Goal: Communication & Community: Answer question/provide support

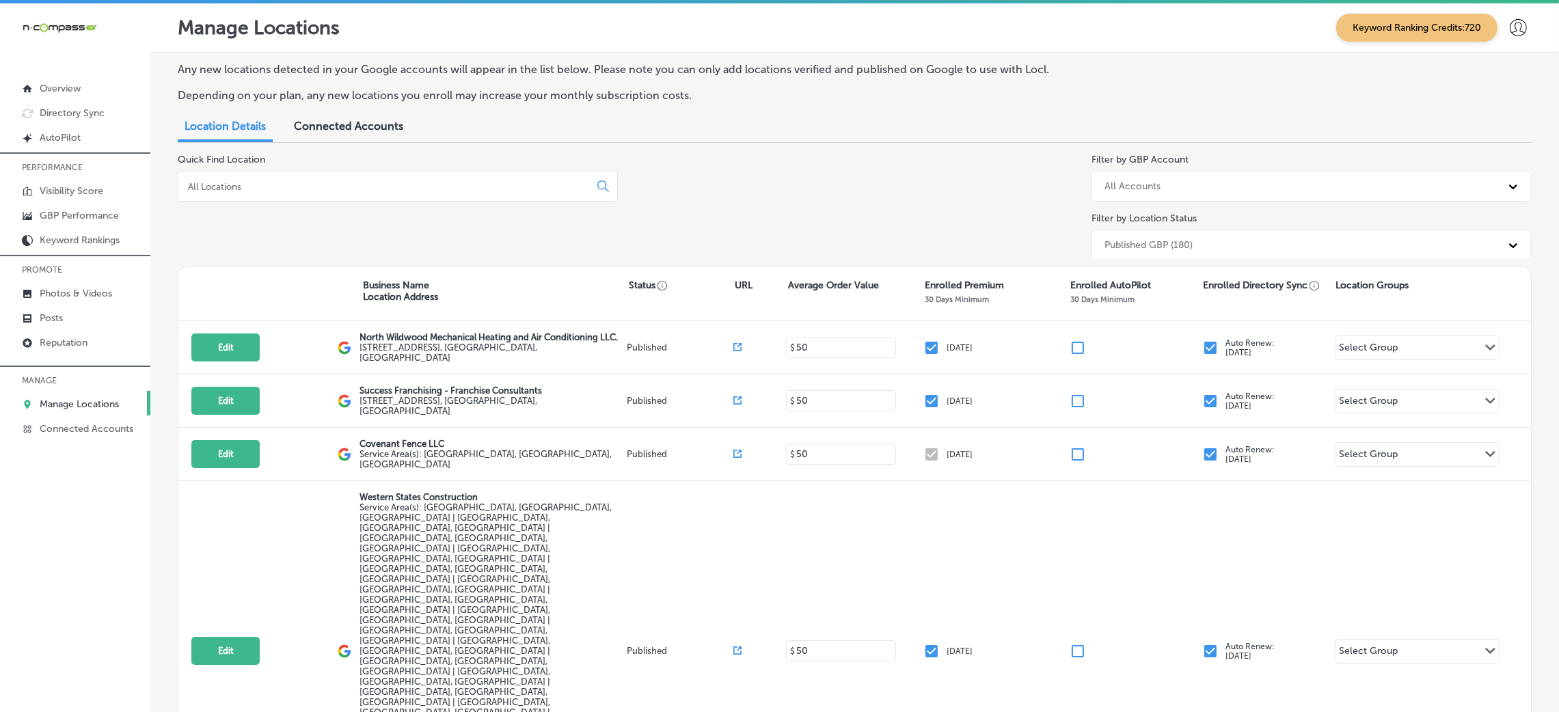
click at [97, 389] on p "MANAGE" at bounding box center [75, 380] width 150 height 21
click at [97, 403] on p "Manage Locations" at bounding box center [79, 405] width 79 height 12
click at [245, 180] on input at bounding box center [387, 186] width 400 height 12
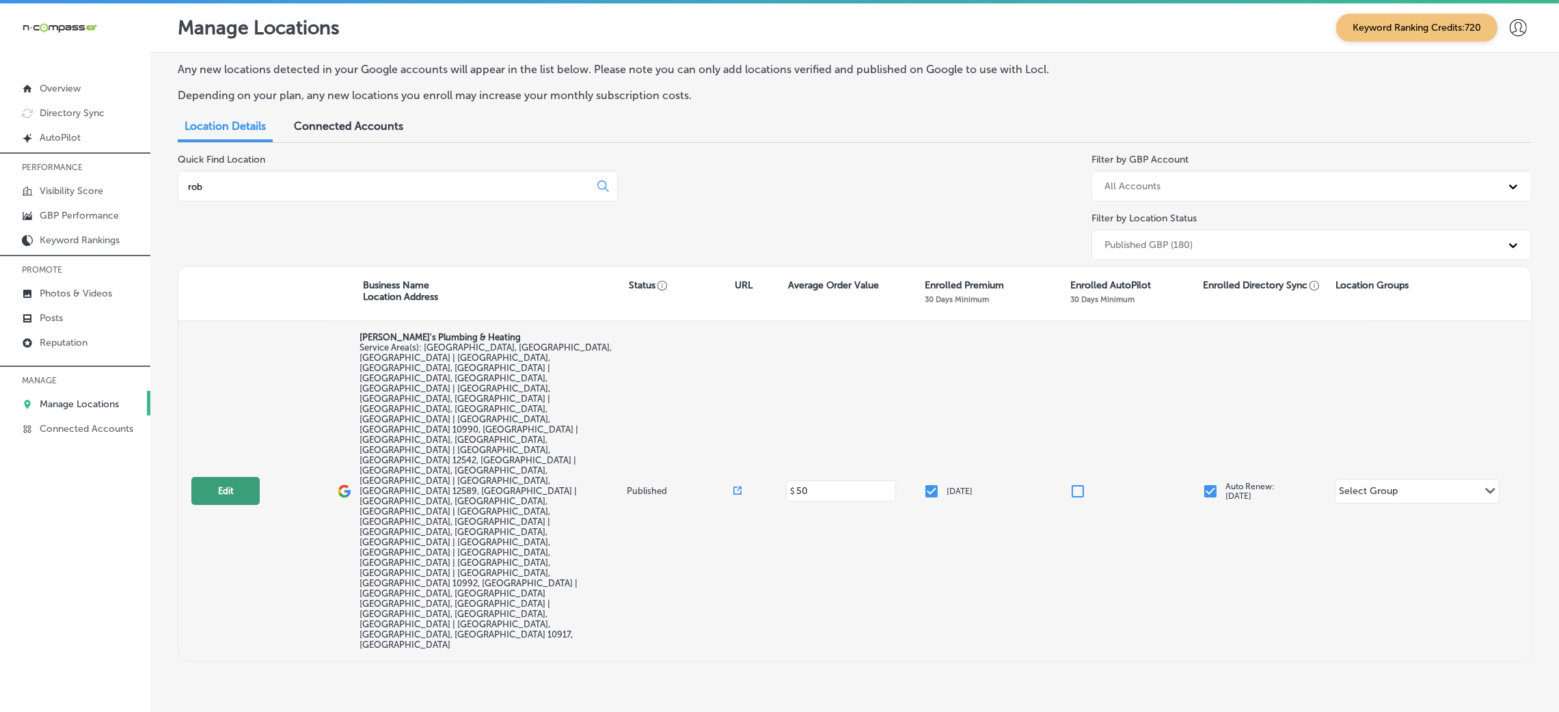
type input "rob"
click at [229, 477] on button "Edit" at bounding box center [225, 491] width 68 height 28
select select "US"
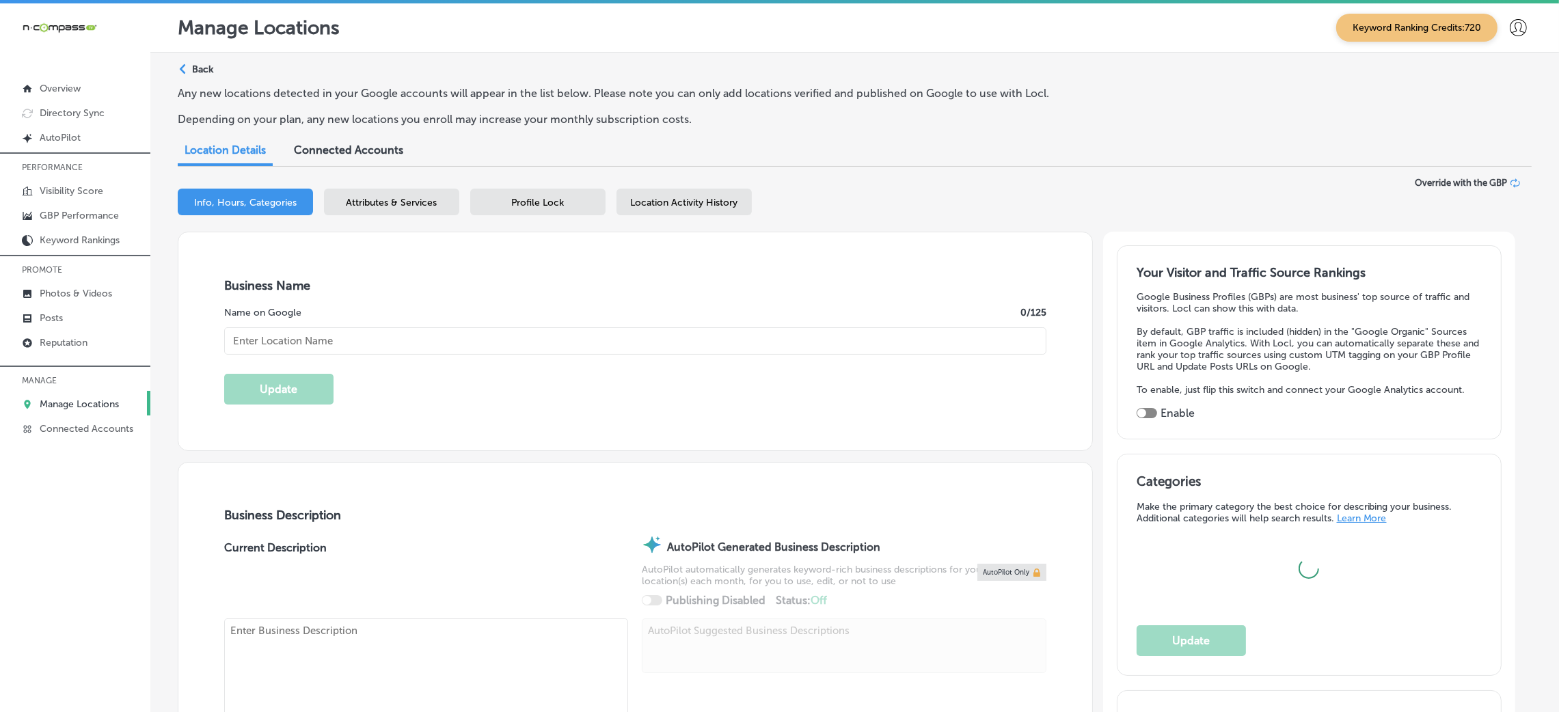
type input "[PERSON_NAME]'s Plumbing & Heating"
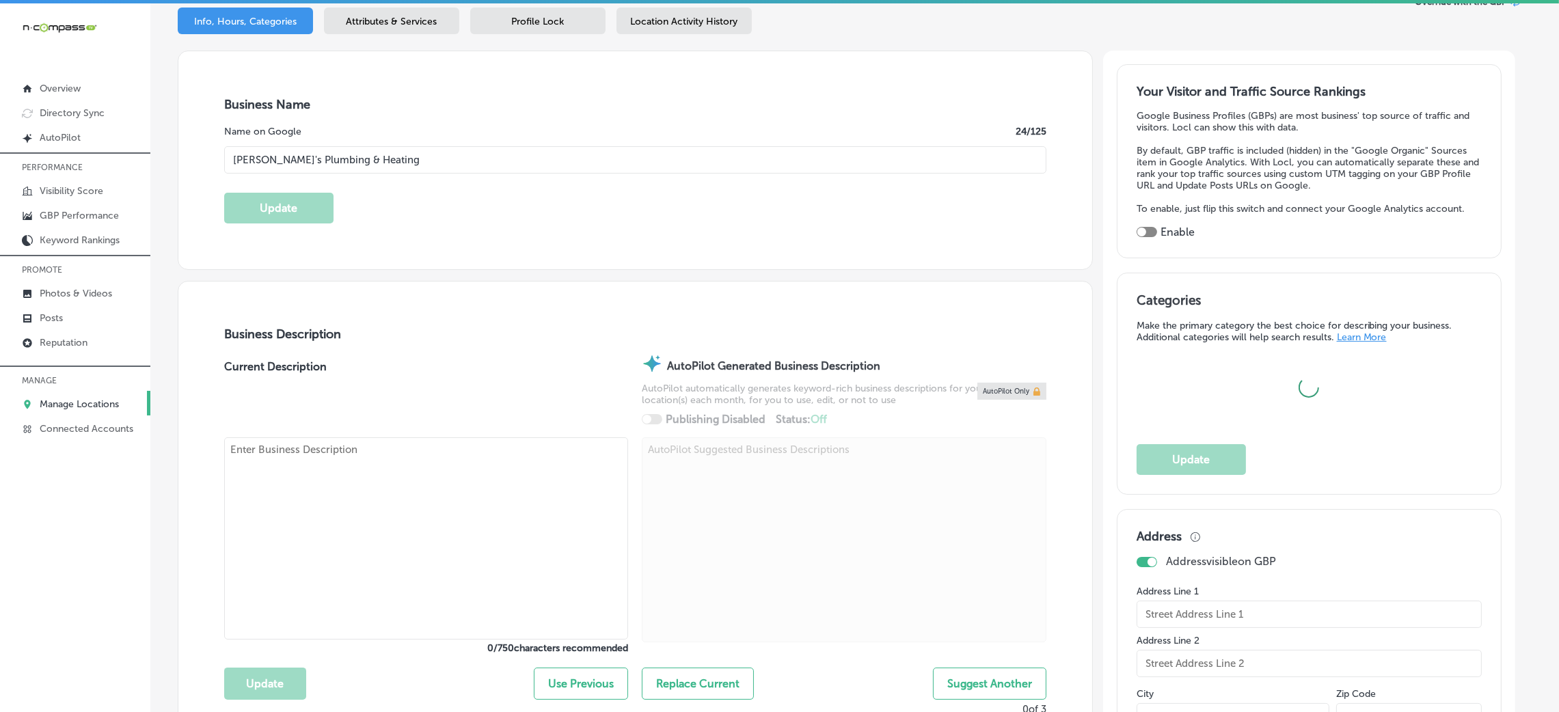
scroll to position [307, 0]
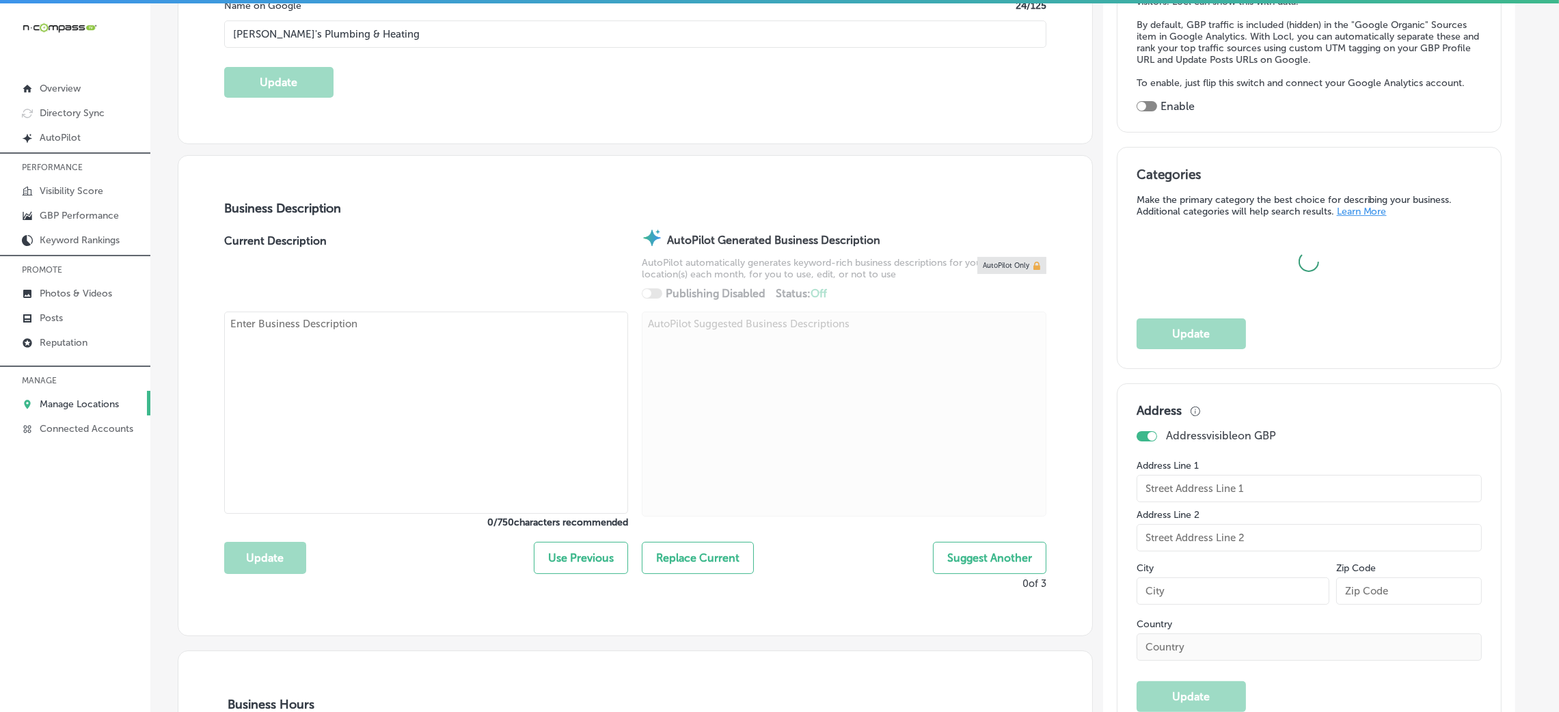
checkbox input "false"
type input "9 Shelter Cv."
type input "[GEOGRAPHIC_DATA]"
type input "12550"
type input "US"
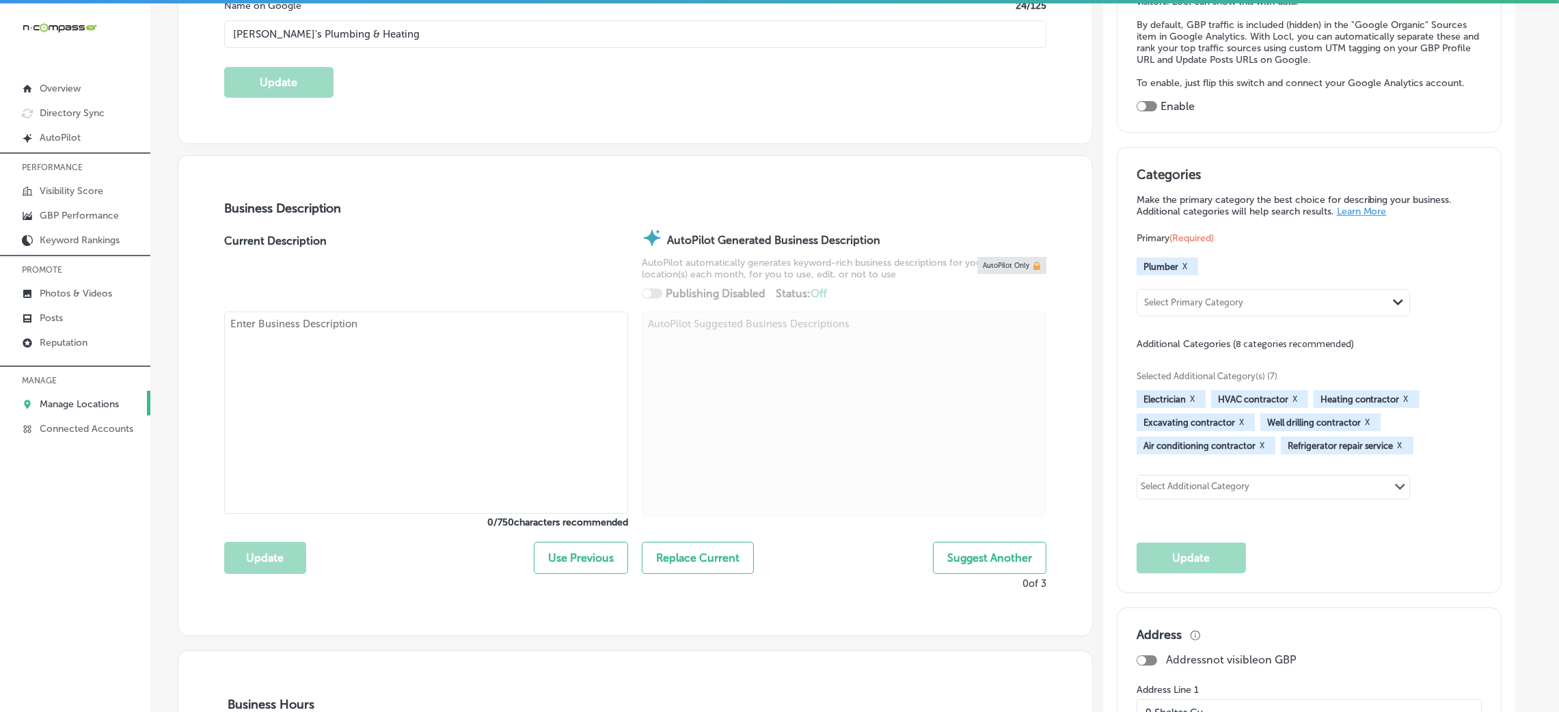
checkbox input "true"
type textarea "[PERSON_NAME]'s Plumbing & Heating is a family-owned business with over 30 year…"
type input "[URL][DOMAIN_NAME]"
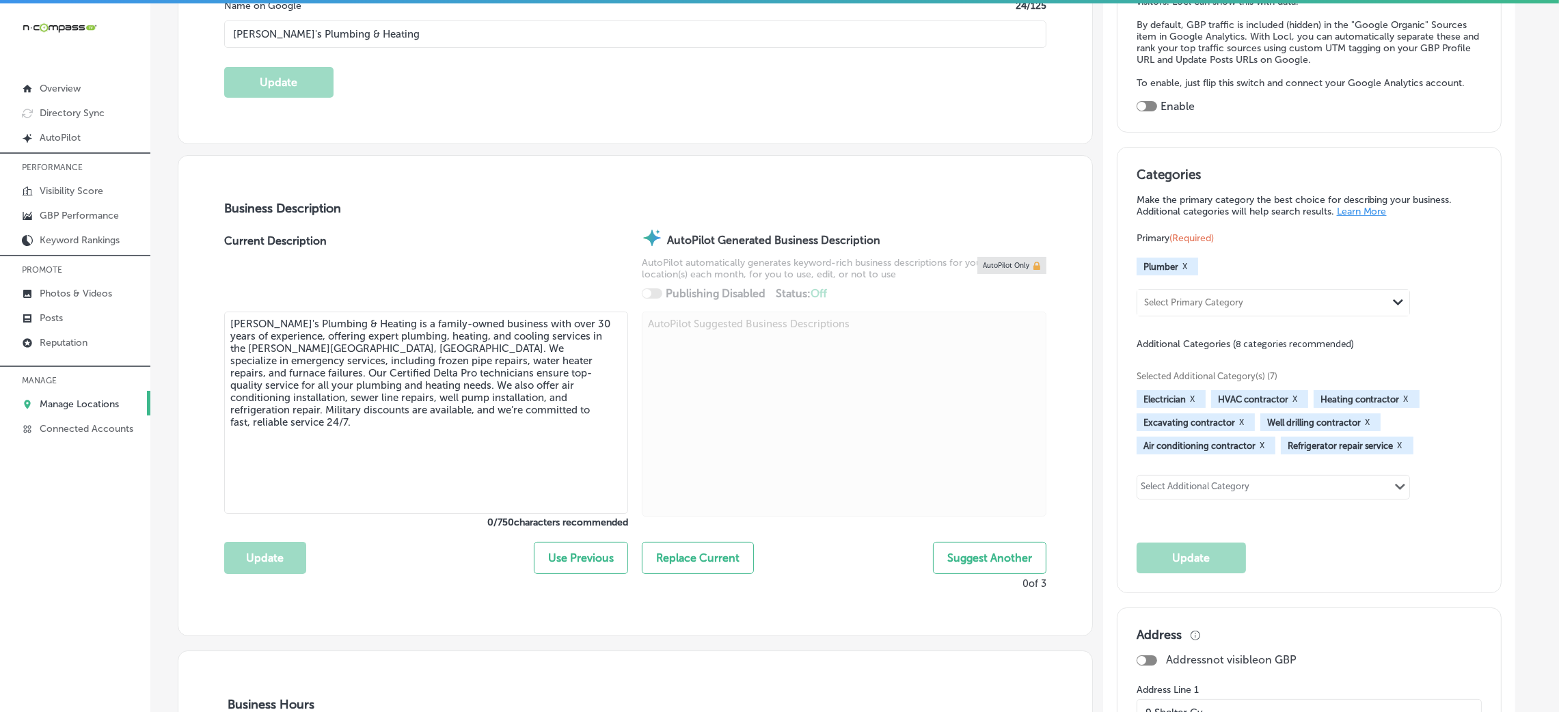
type input "[PHONE_NUMBER]"
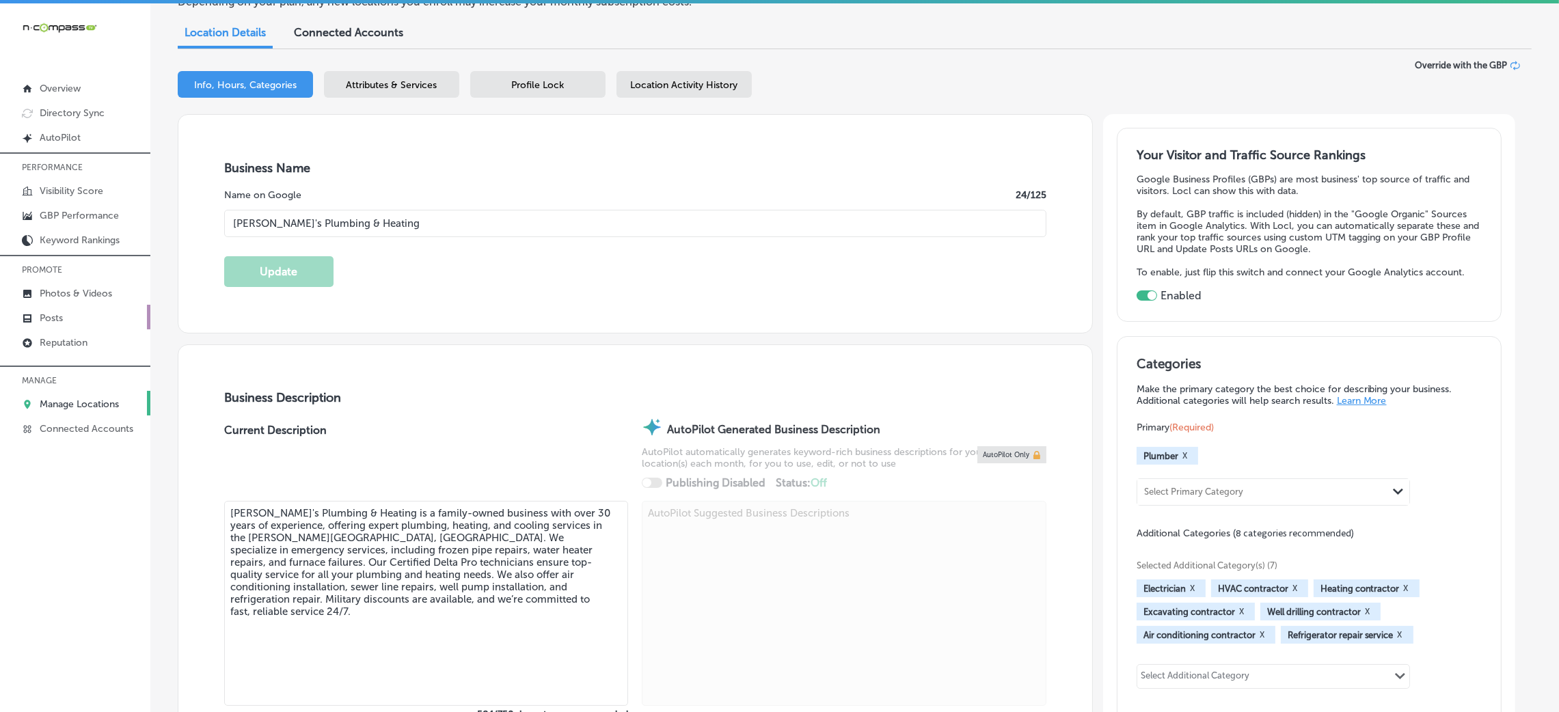
scroll to position [0, 0]
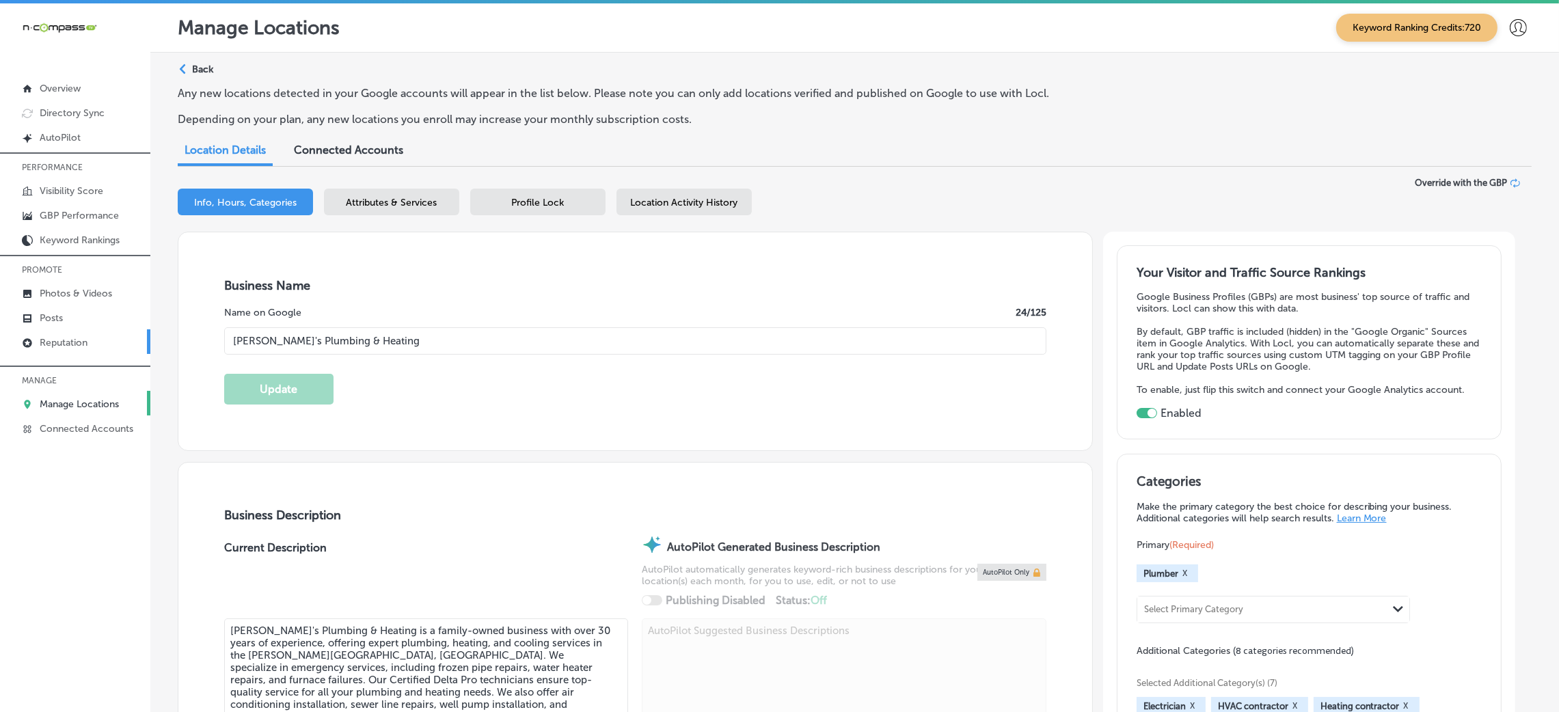
click at [87, 337] on p "Reputation" at bounding box center [64, 343] width 48 height 12
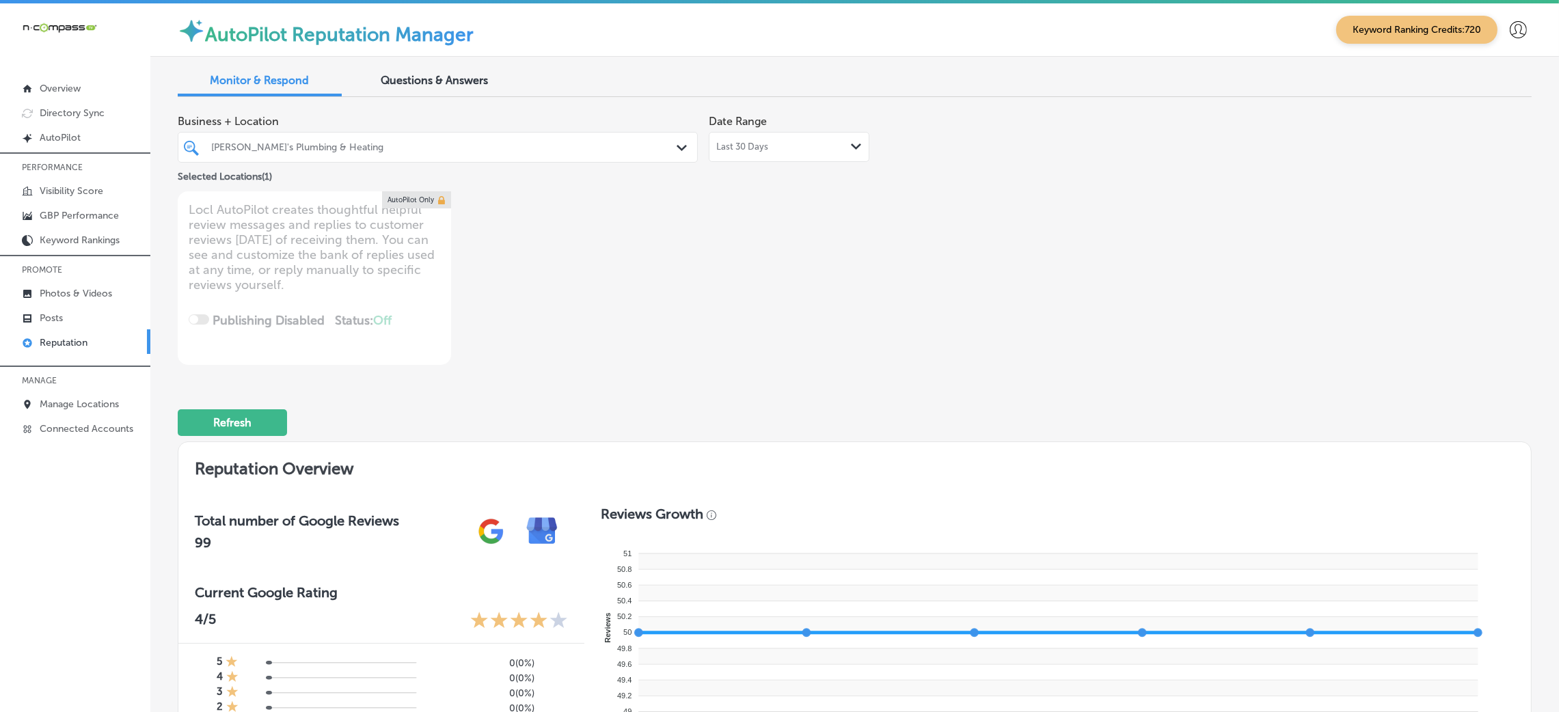
click at [757, 151] on span "Last 30 Days" at bounding box center [742, 146] width 52 height 11
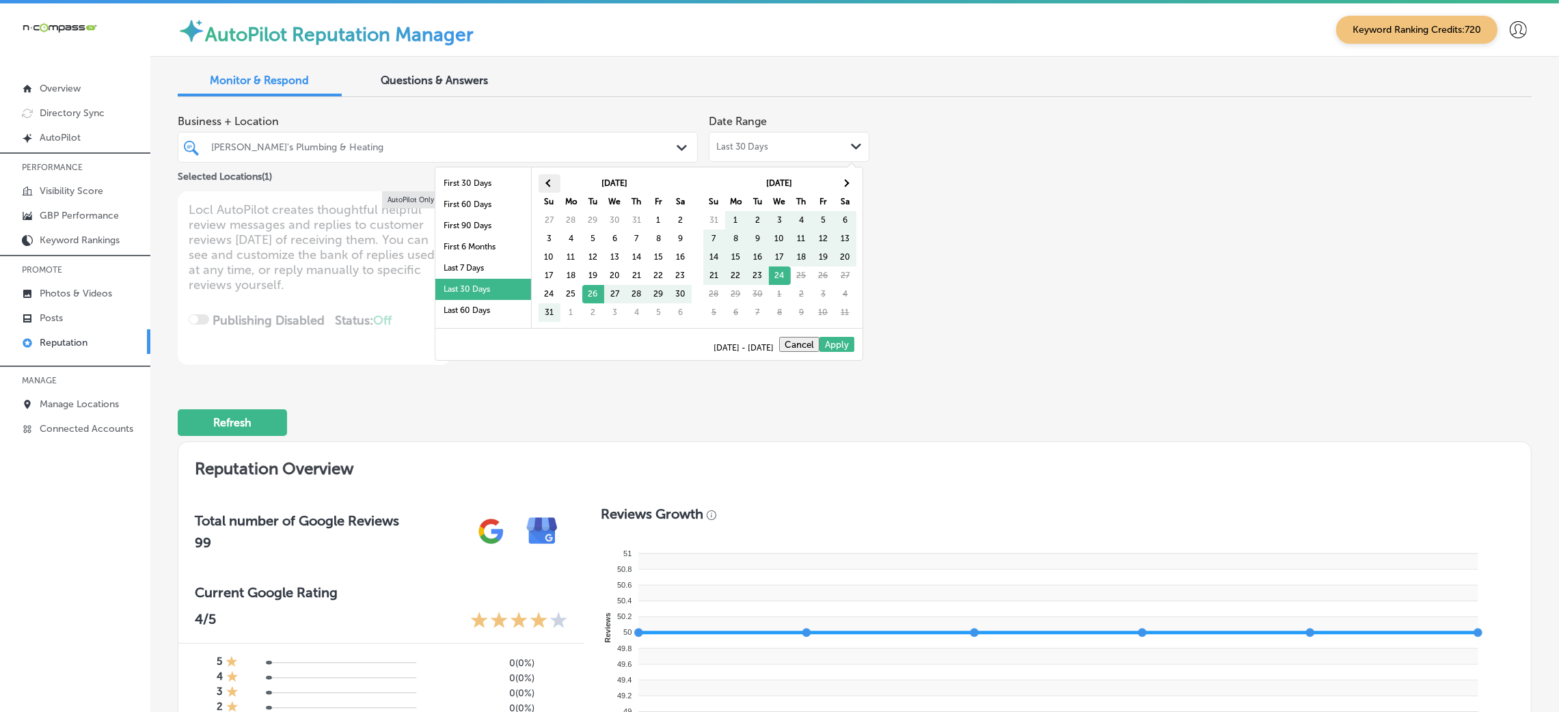
click at [548, 191] on th at bounding box center [550, 183] width 22 height 18
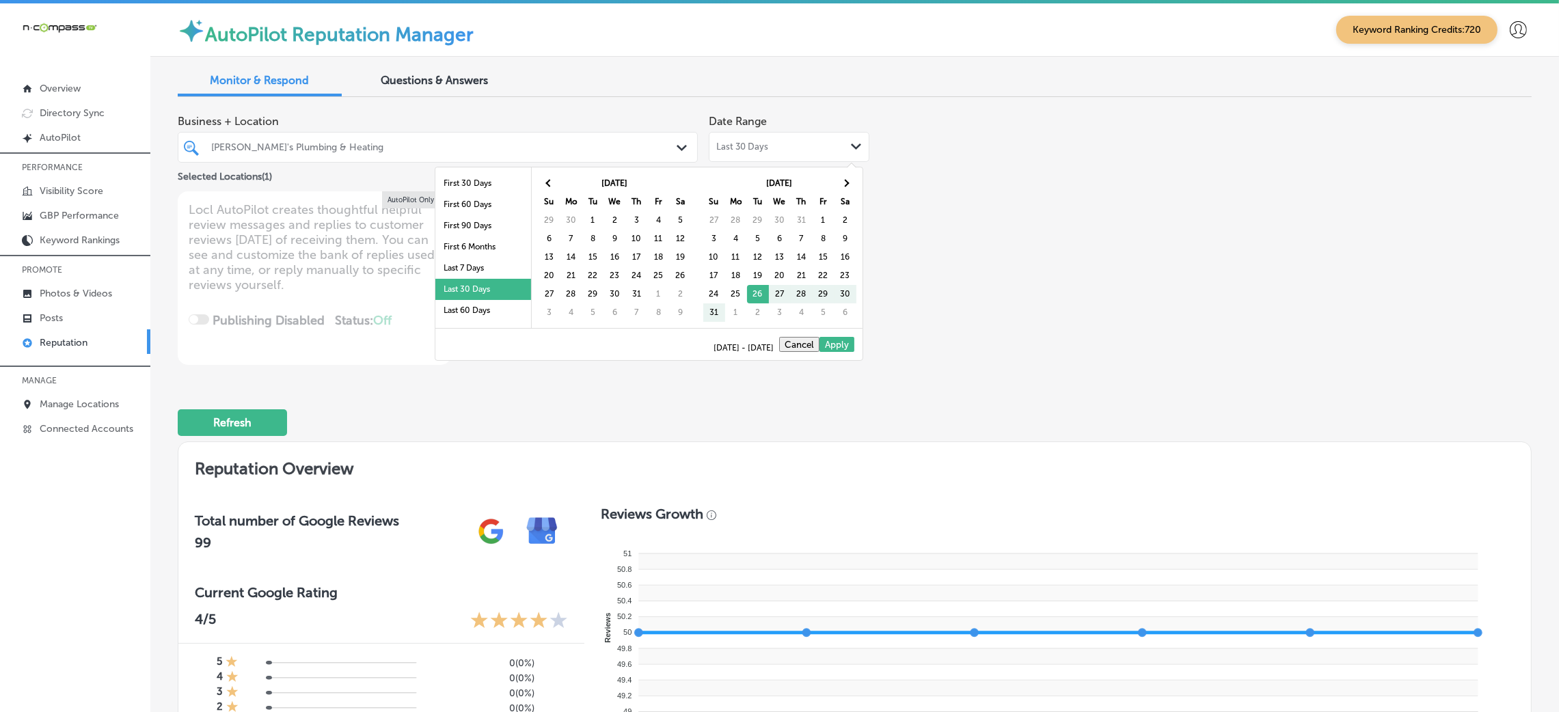
click at [548, 191] on th at bounding box center [550, 183] width 22 height 18
click at [835, 184] on th at bounding box center [846, 183] width 22 height 18
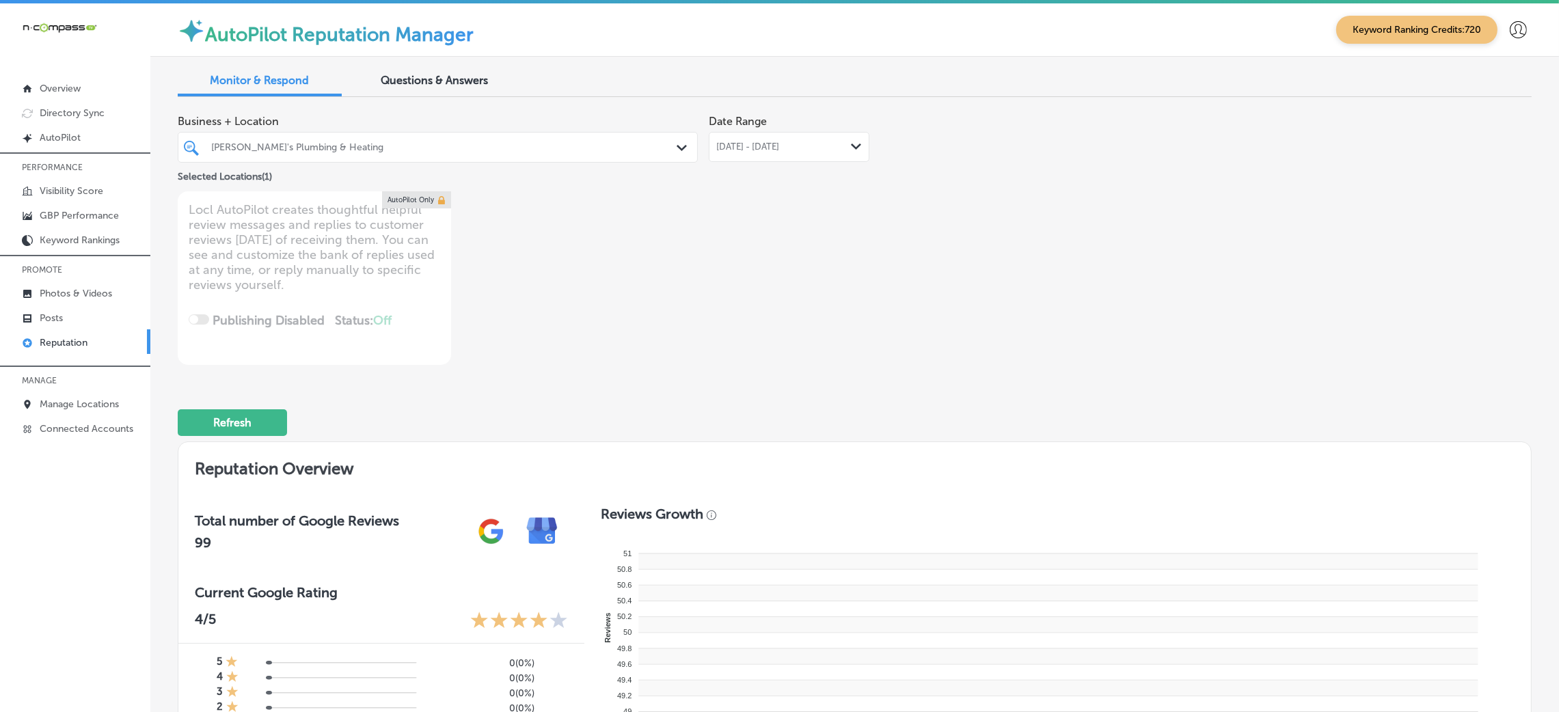
click at [770, 144] on span "[DATE] - [DATE]" at bounding box center [747, 146] width 63 height 11
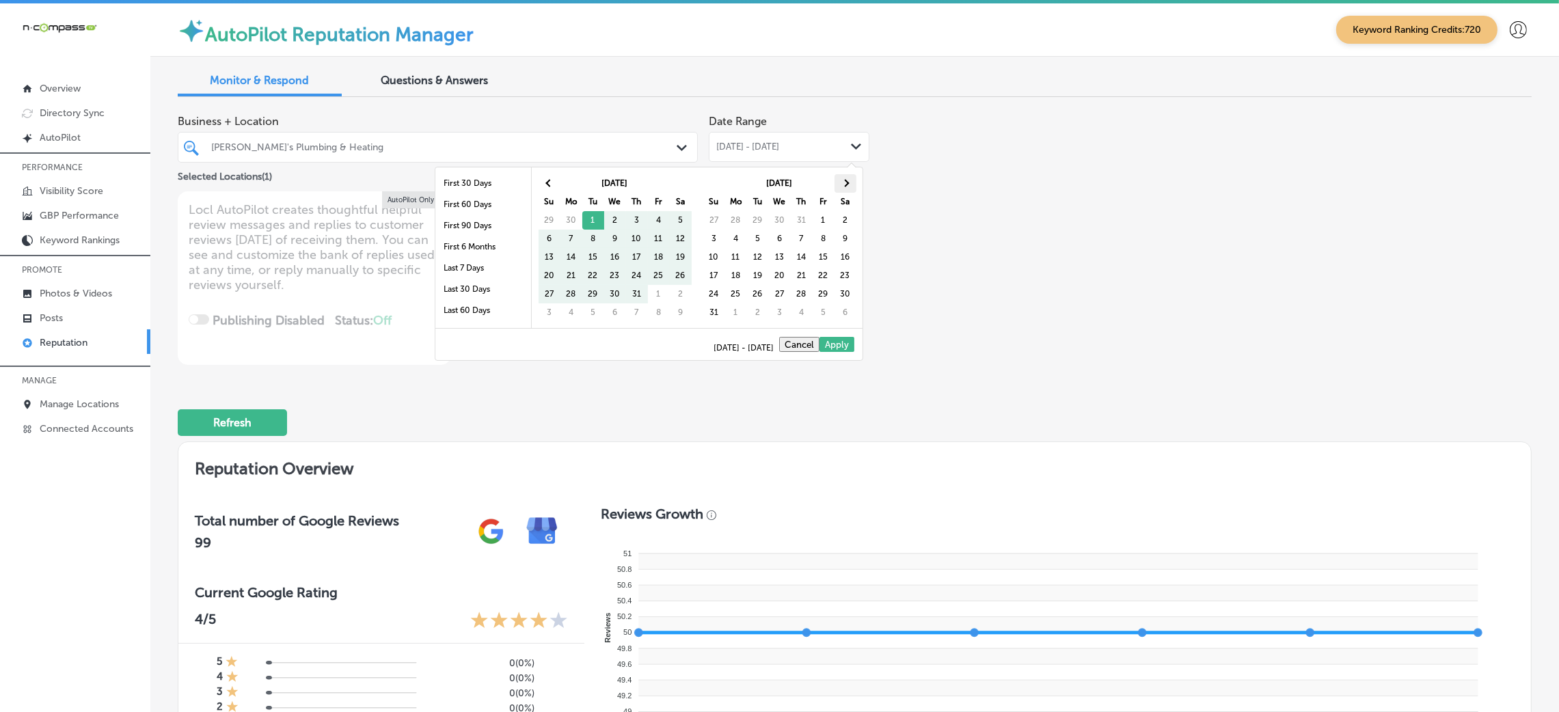
click at [836, 186] on th at bounding box center [846, 183] width 22 height 18
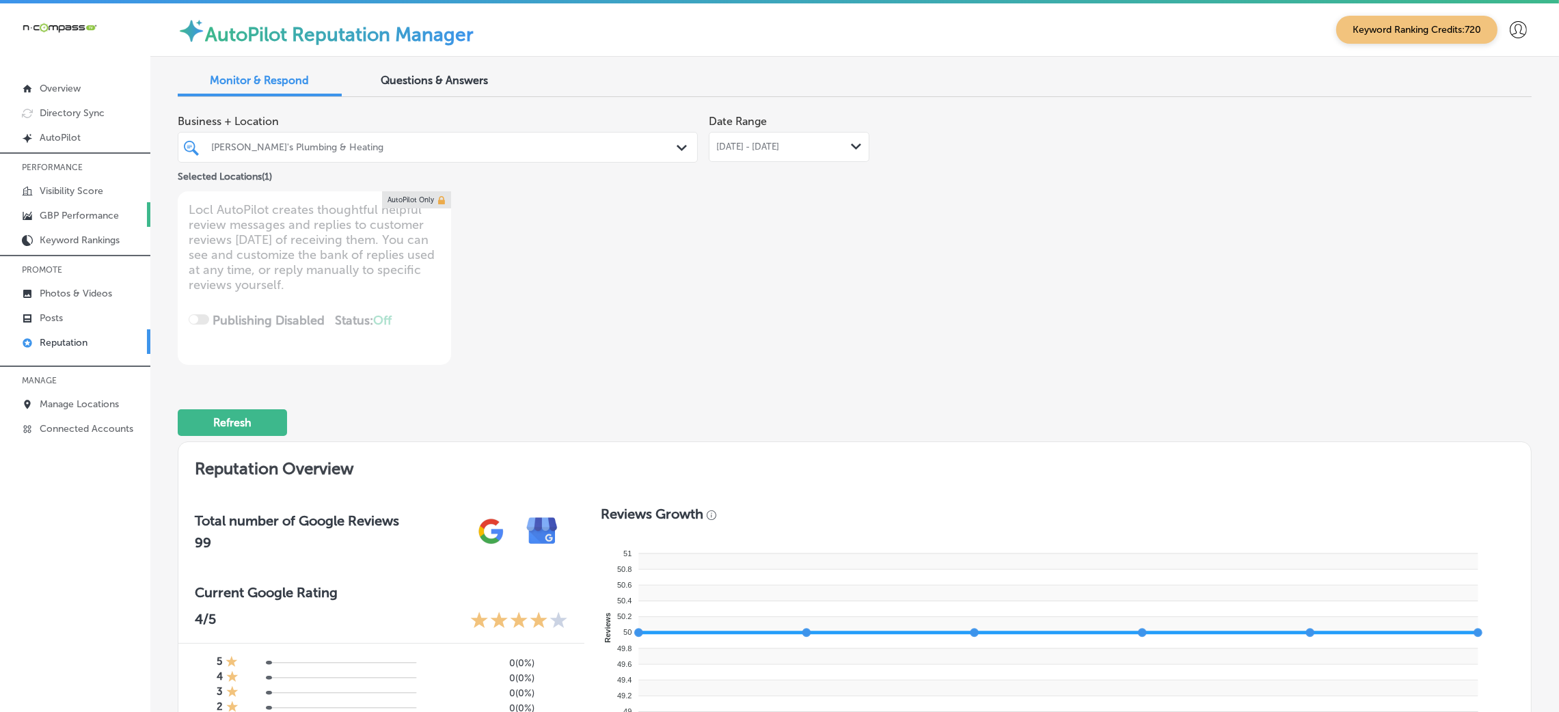
click at [80, 213] on p "GBP Performance" at bounding box center [79, 216] width 79 height 12
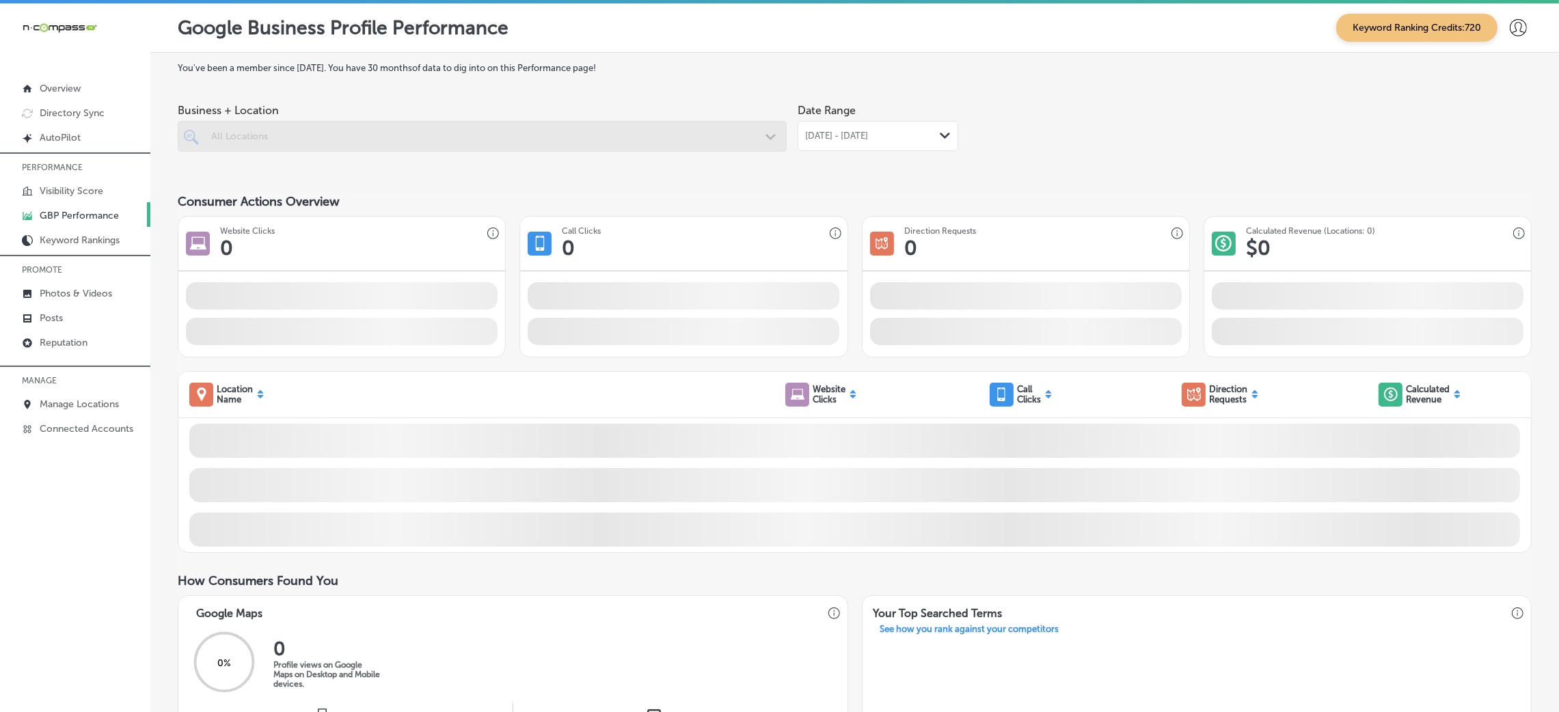
click at [800, 144] on div "[DATE] - [DATE] Path Created with Sketch." at bounding box center [878, 136] width 161 height 30
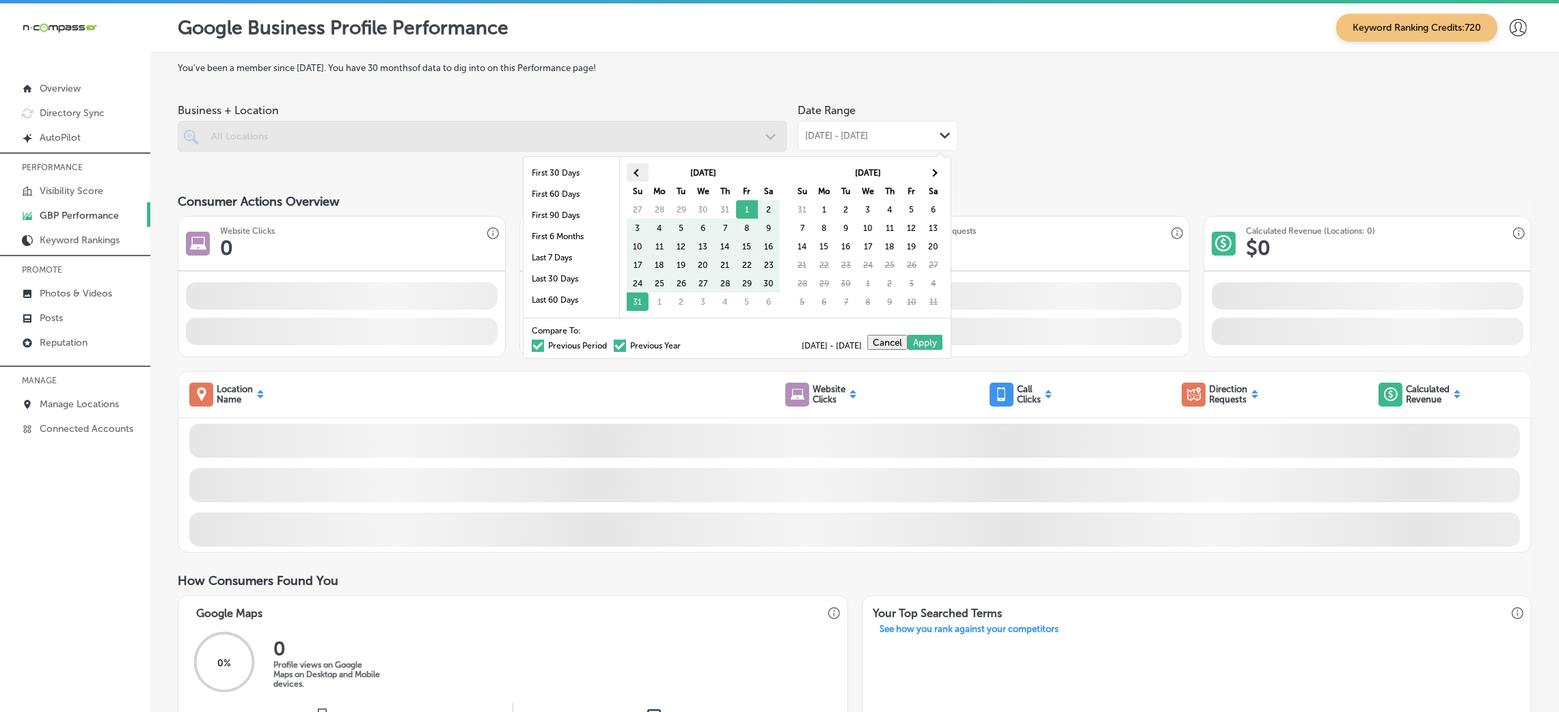
click at [637, 170] on span at bounding box center [638, 173] width 8 height 8
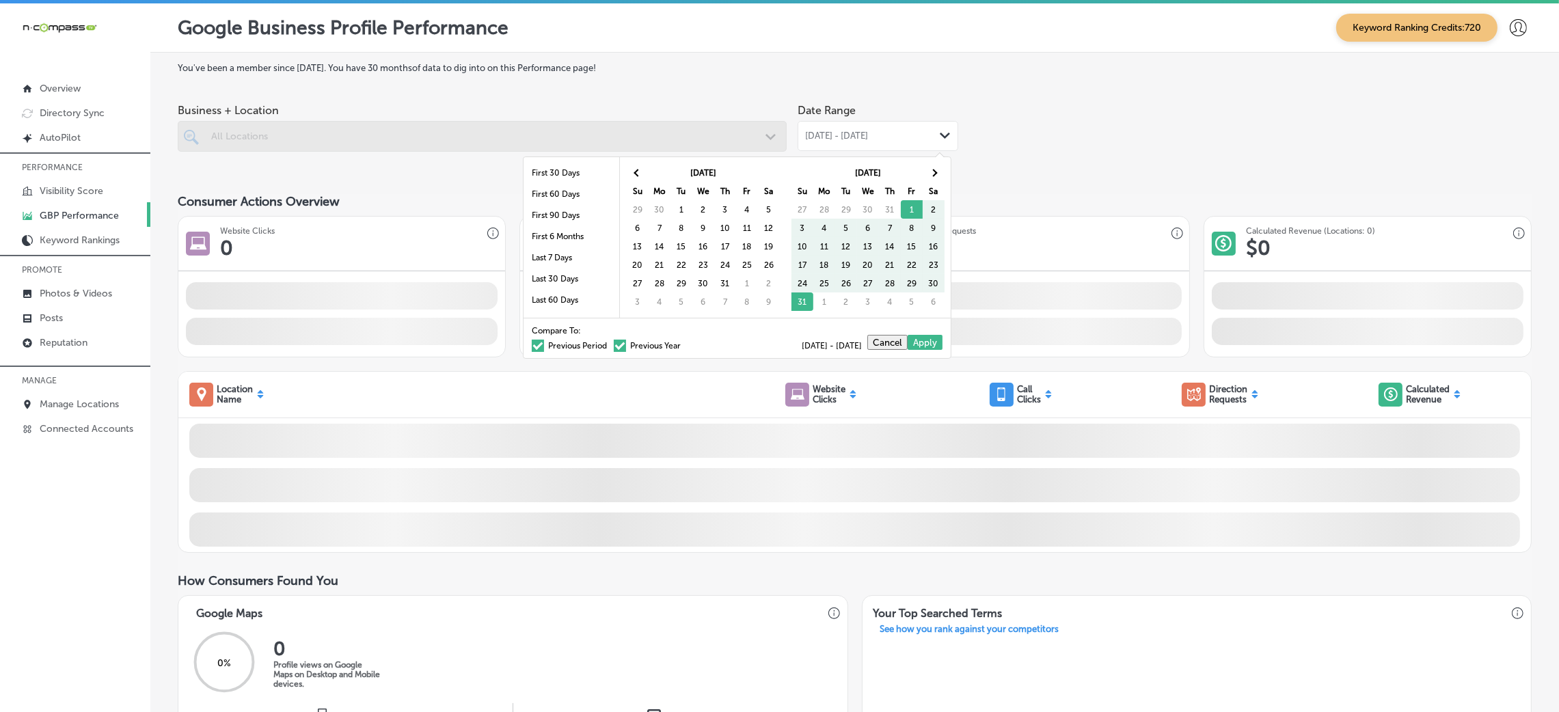
click at [637, 170] on span at bounding box center [638, 173] width 8 height 8
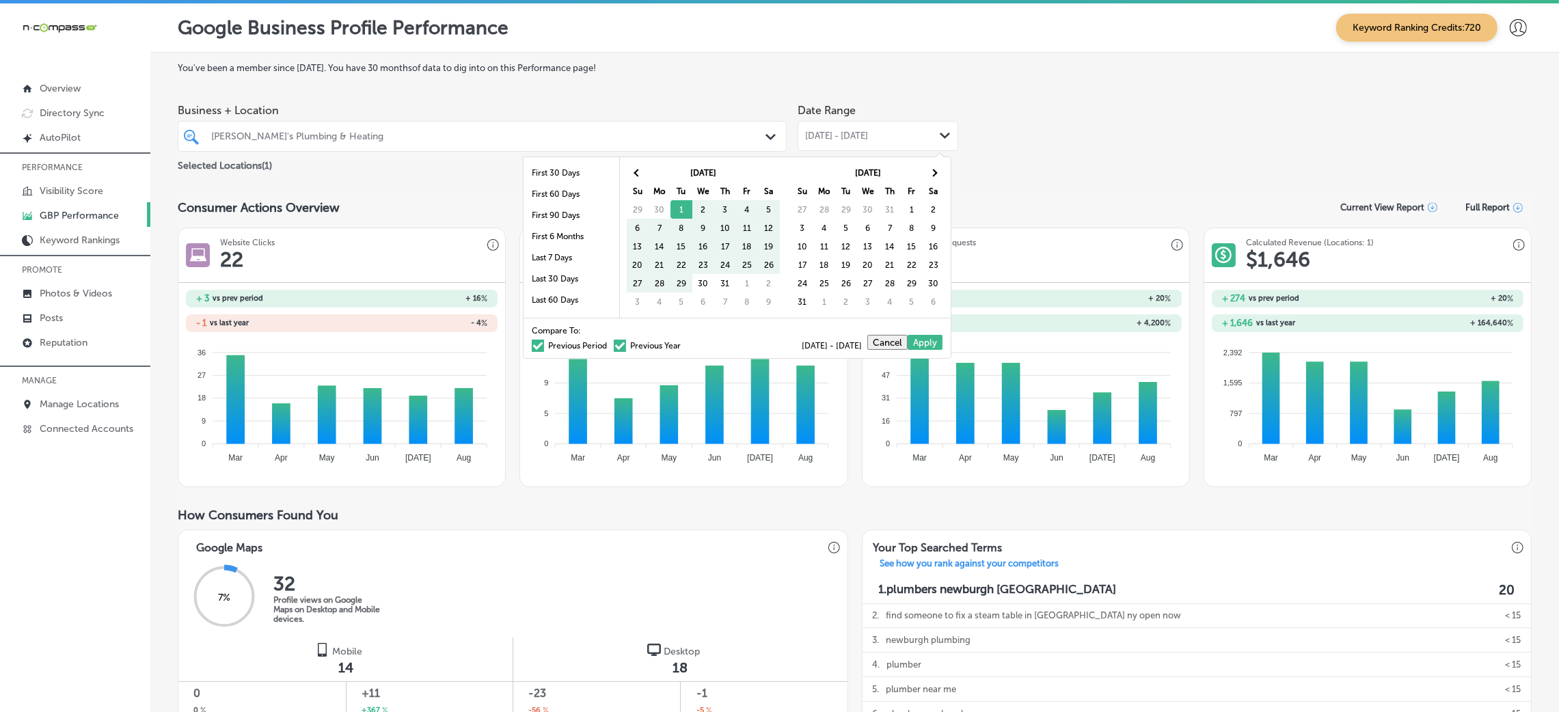
click at [835, 127] on div "[DATE] - [DATE] Path Created with Sketch." at bounding box center [878, 136] width 161 height 30
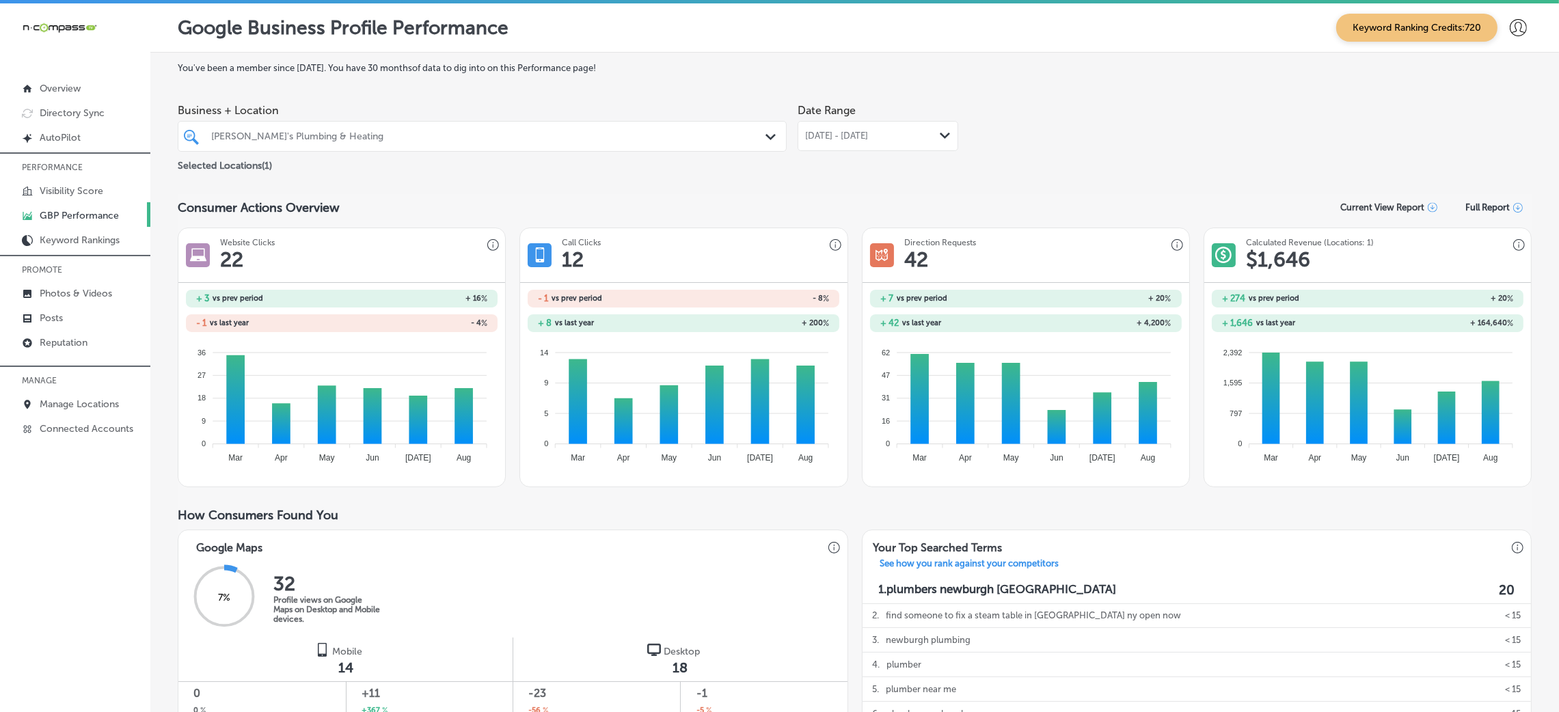
click at [811, 138] on span "[DATE] - [DATE]" at bounding box center [836, 136] width 63 height 11
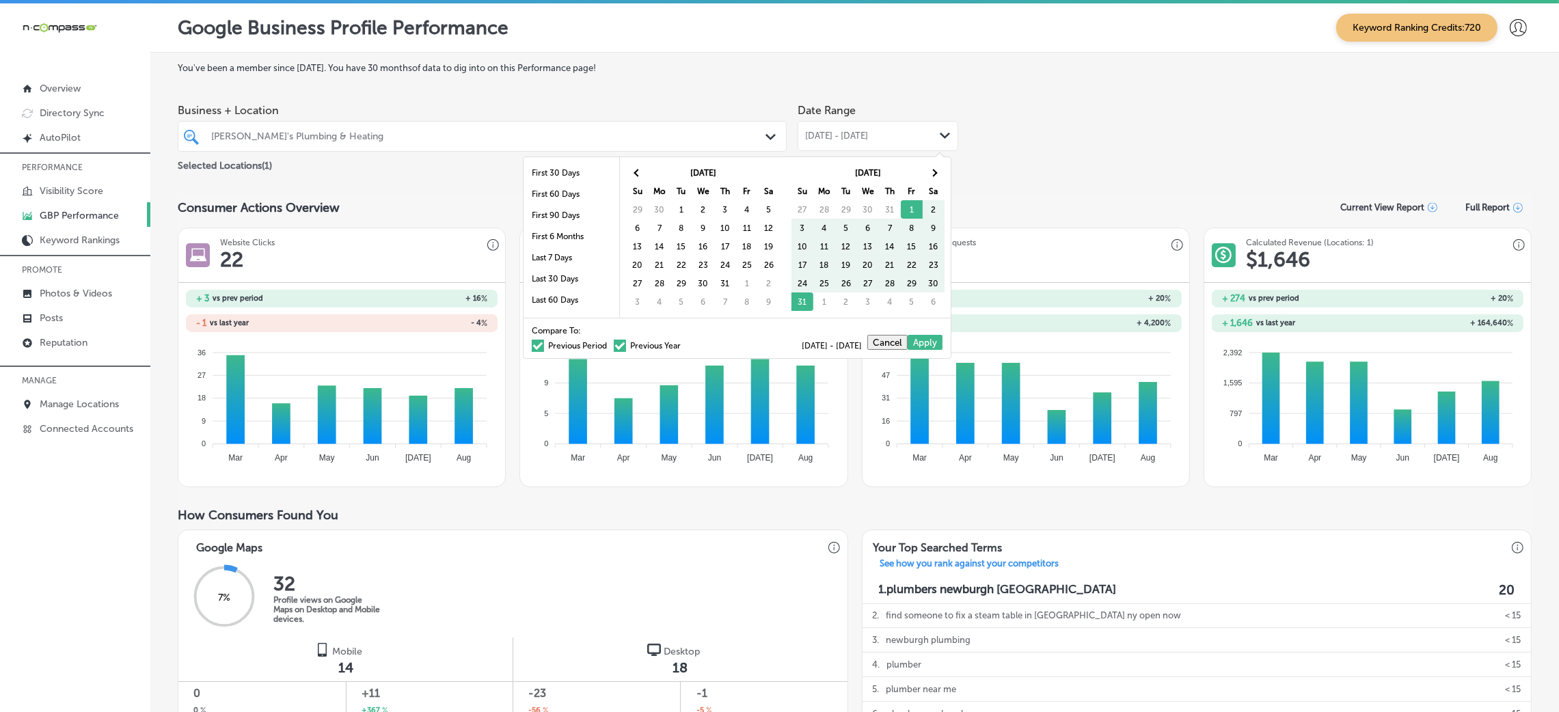
click at [683, 195] on th "Tu" at bounding box center [682, 191] width 22 height 18
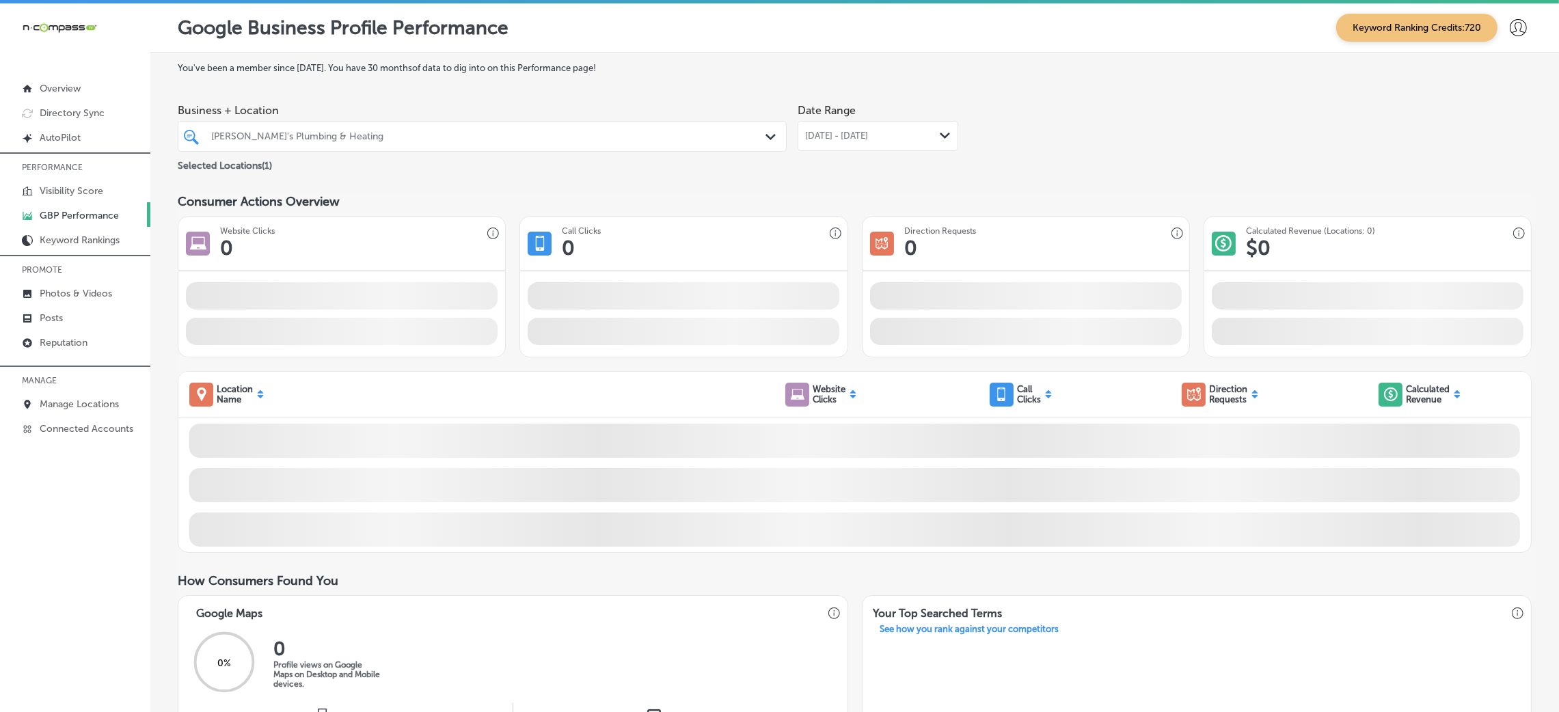
click at [848, 107] on label "Date Range" at bounding box center [827, 110] width 58 height 13
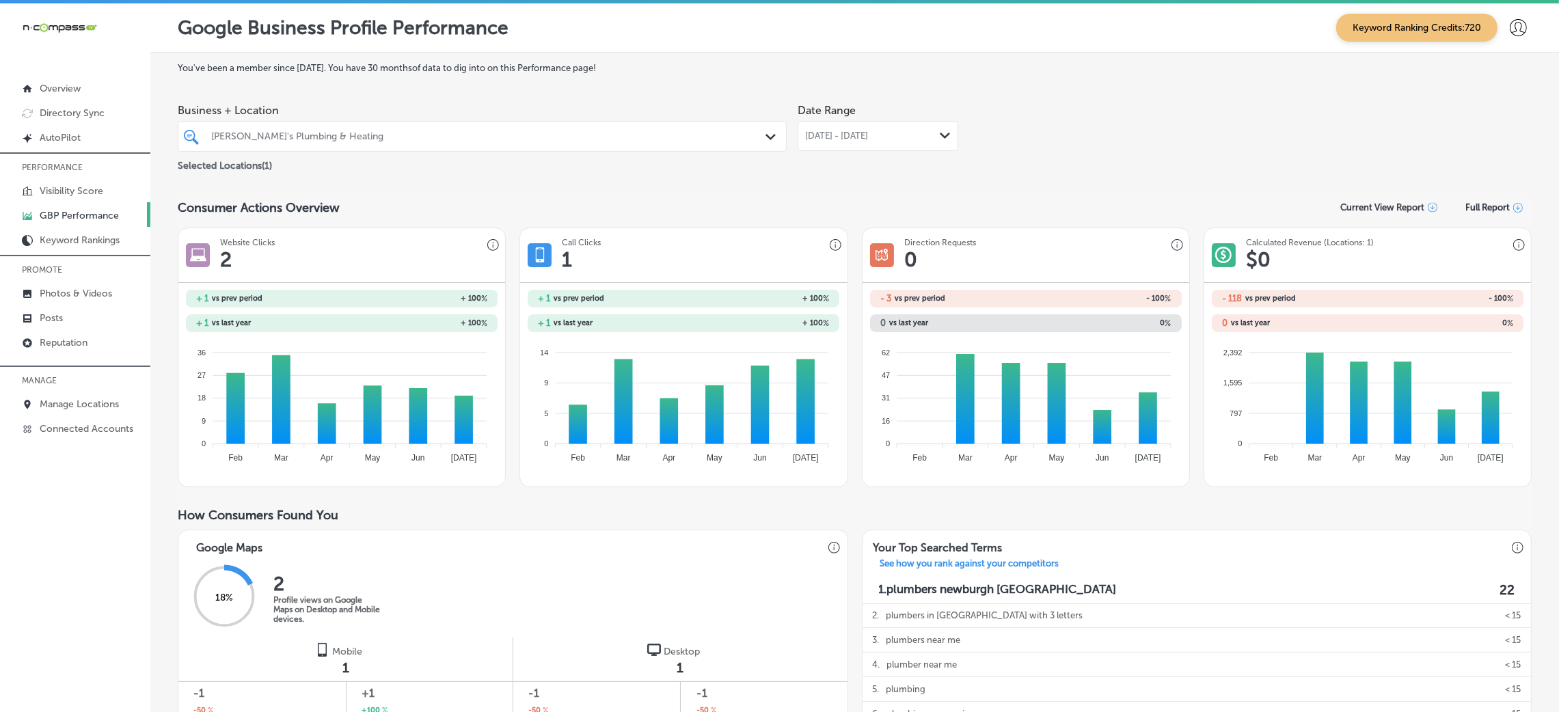
click at [847, 126] on div "[DATE] - [DATE] Path Created with Sketch." at bounding box center [878, 136] width 161 height 30
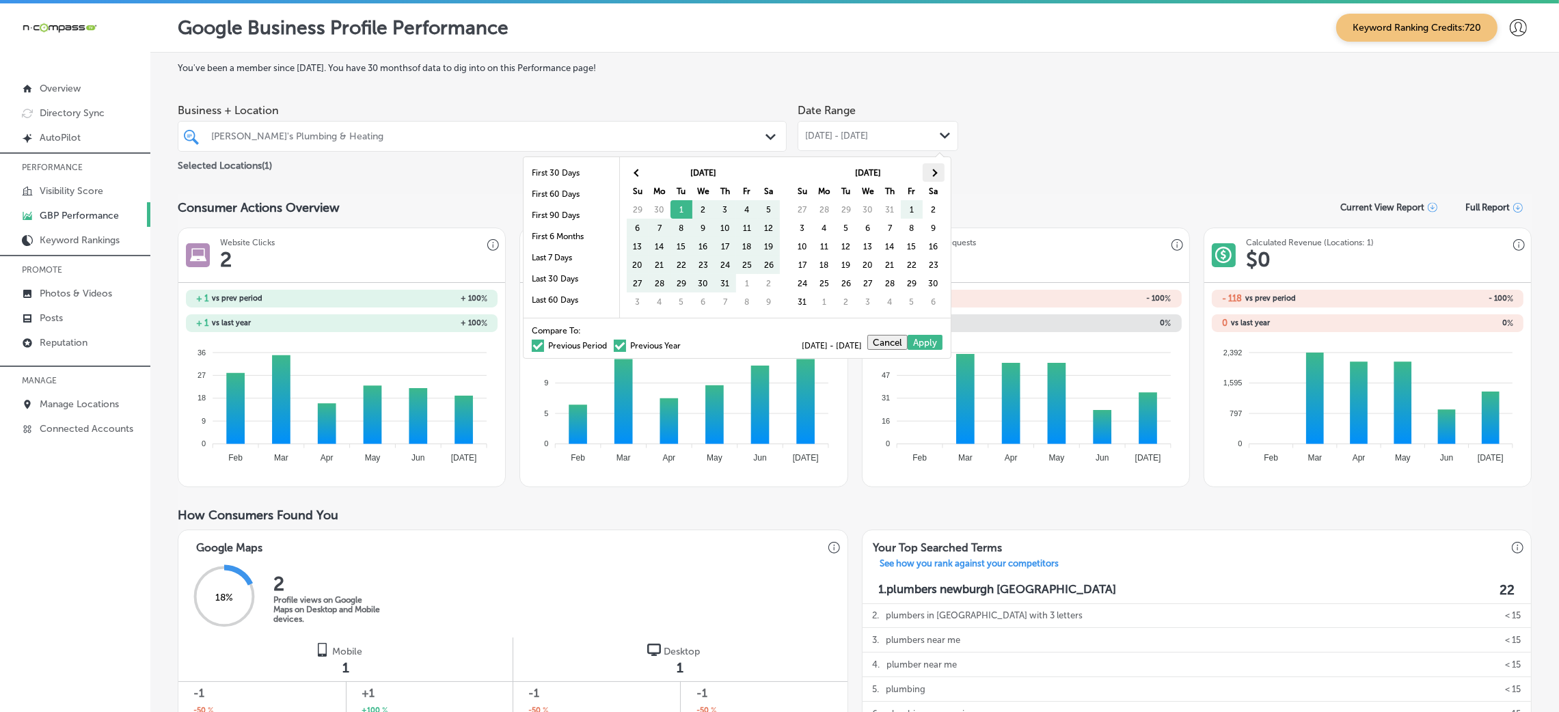
click at [936, 172] on span at bounding box center [934, 173] width 8 height 8
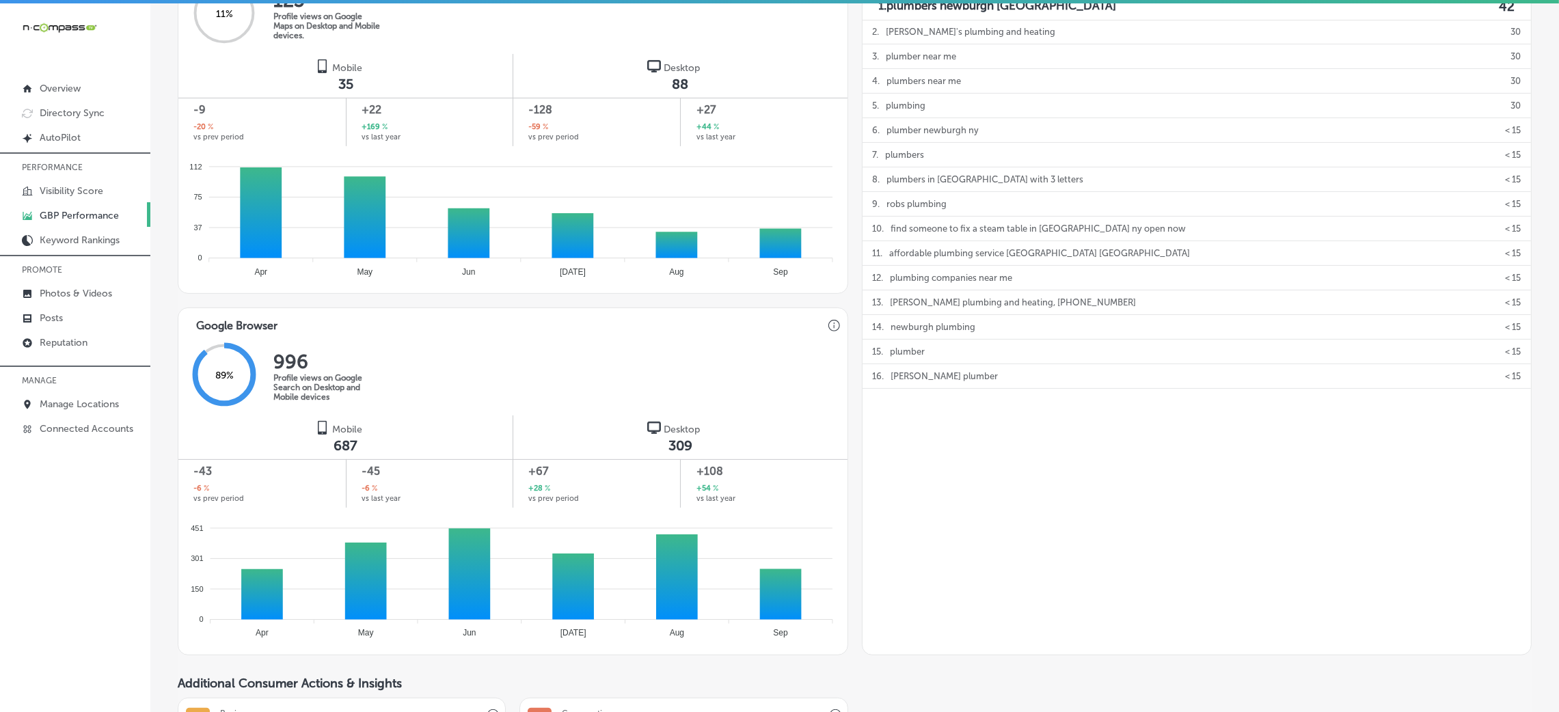
scroll to position [718, 0]
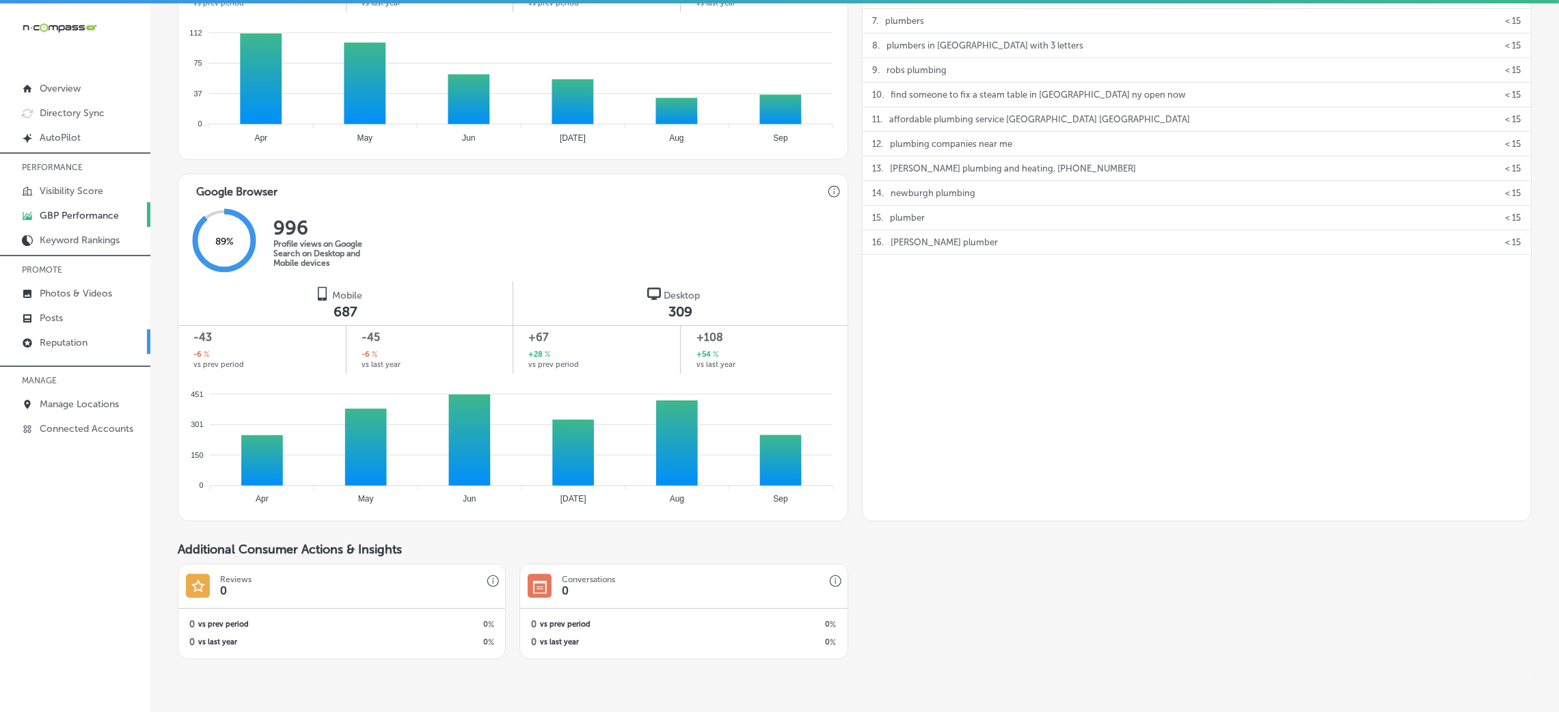
click at [83, 342] on p "Reputation" at bounding box center [64, 343] width 48 height 12
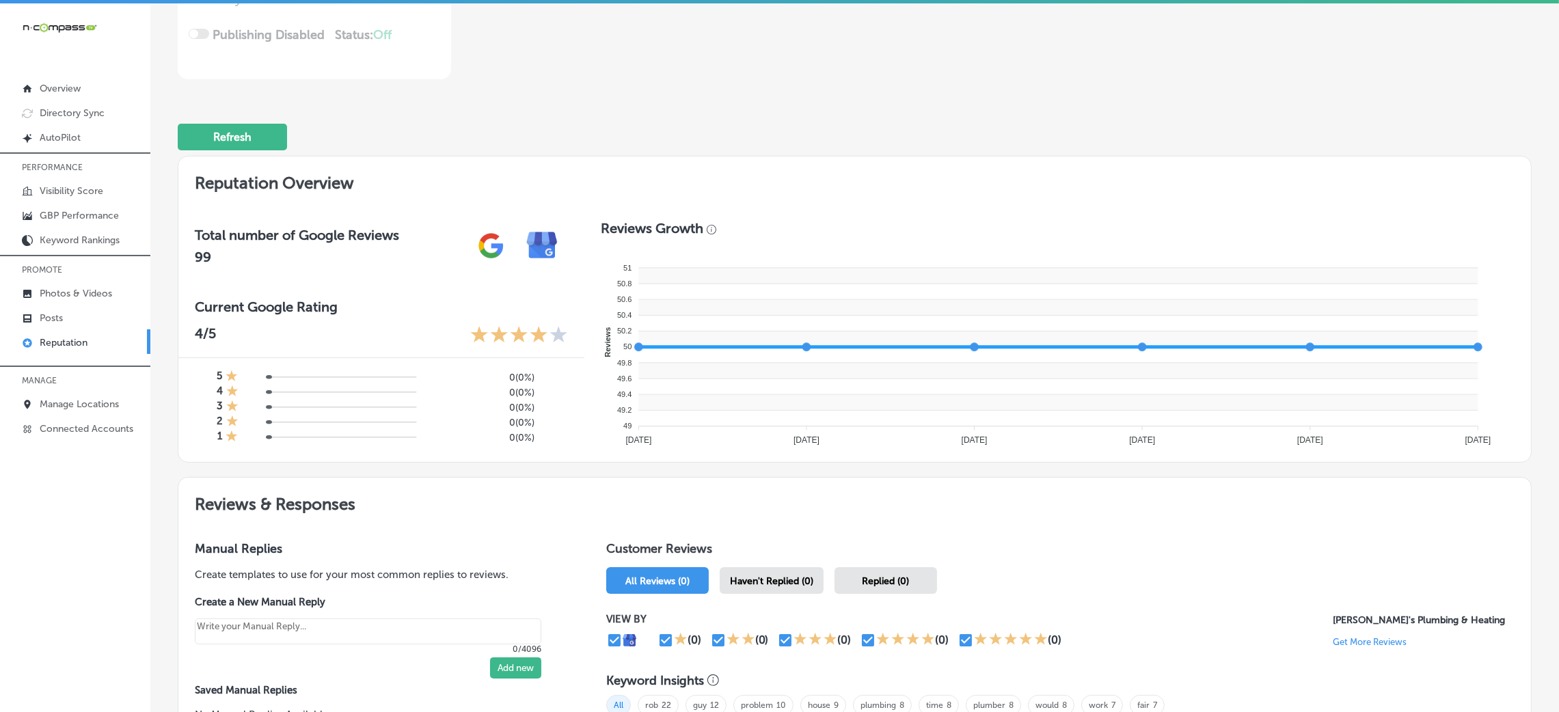
scroll to position [59, 0]
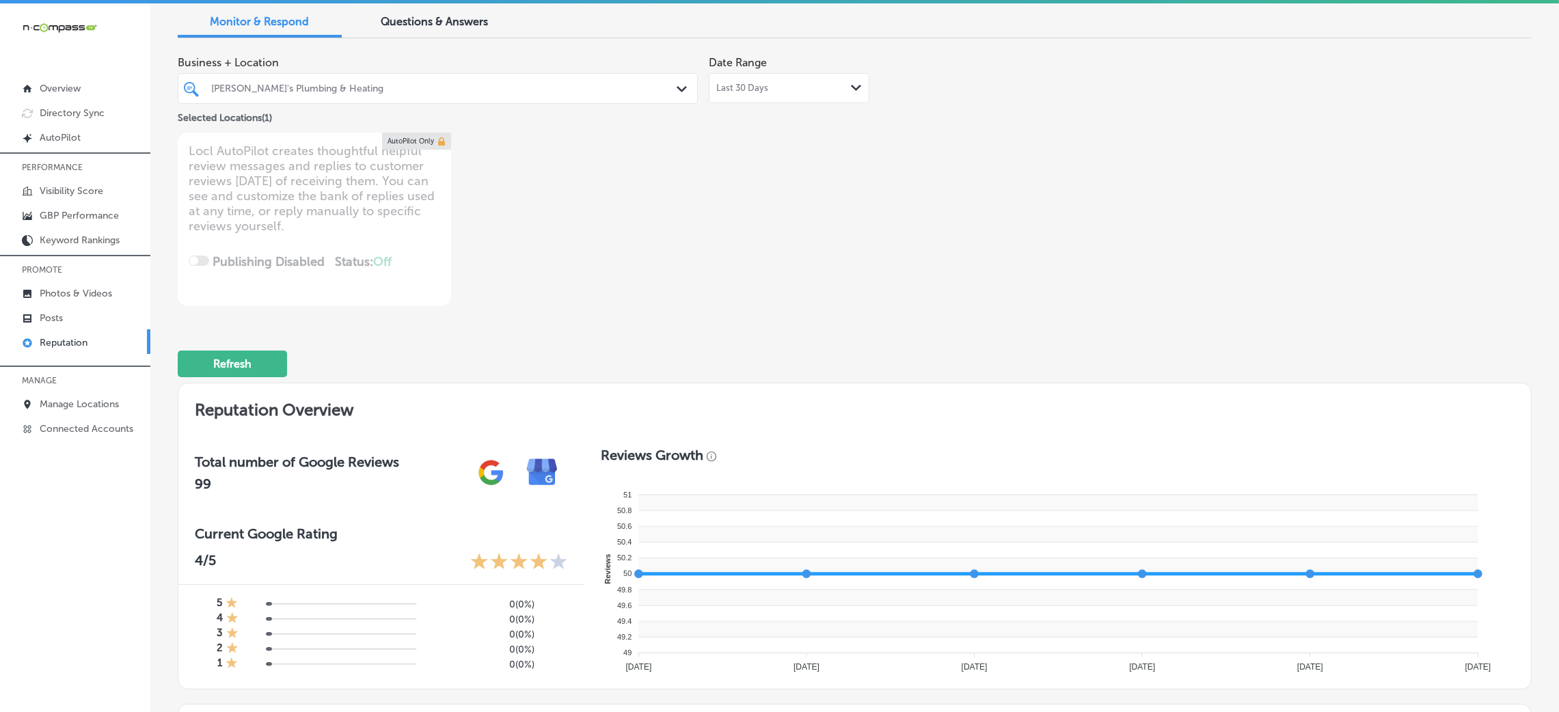
click at [393, 105] on div "Selected Locations ( 1 )" at bounding box center [438, 115] width 520 height 22
click at [395, 97] on div at bounding box center [415, 88] width 410 height 18
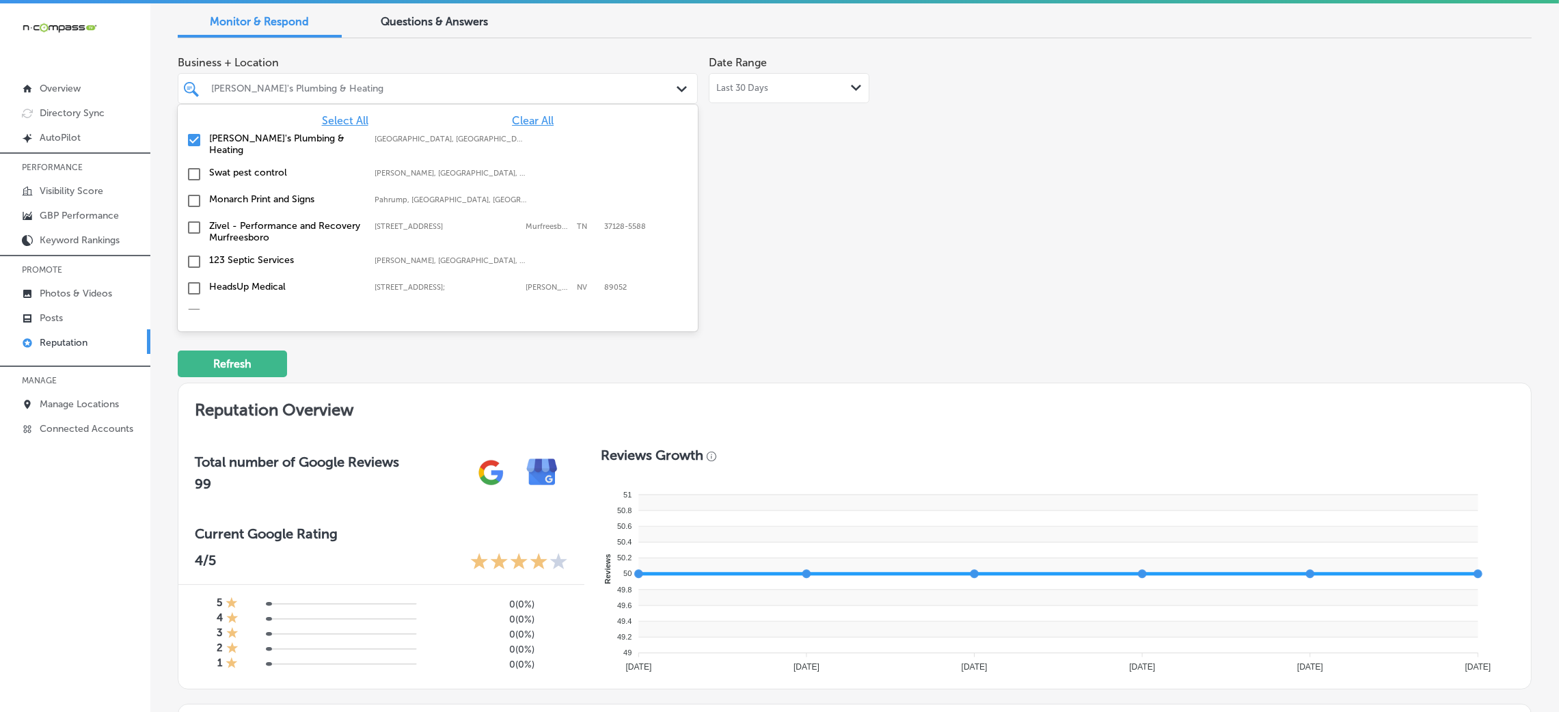
click at [512, 120] on span "Clear All" at bounding box center [533, 120] width 42 height 13
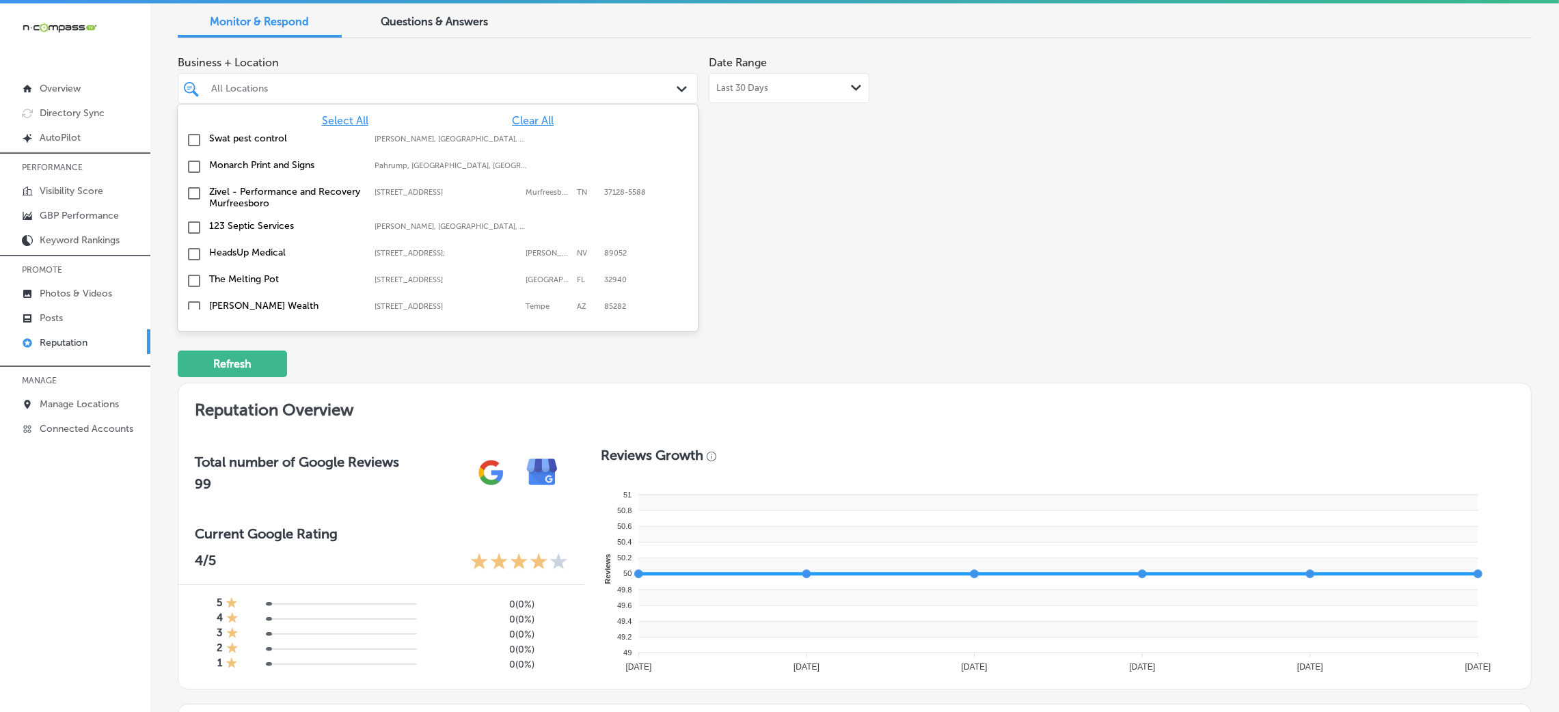
click at [884, 183] on div "Business + Location option focused, 1 of 166. 166 results available. Use Up and…" at bounding box center [584, 177] width 813 height 257
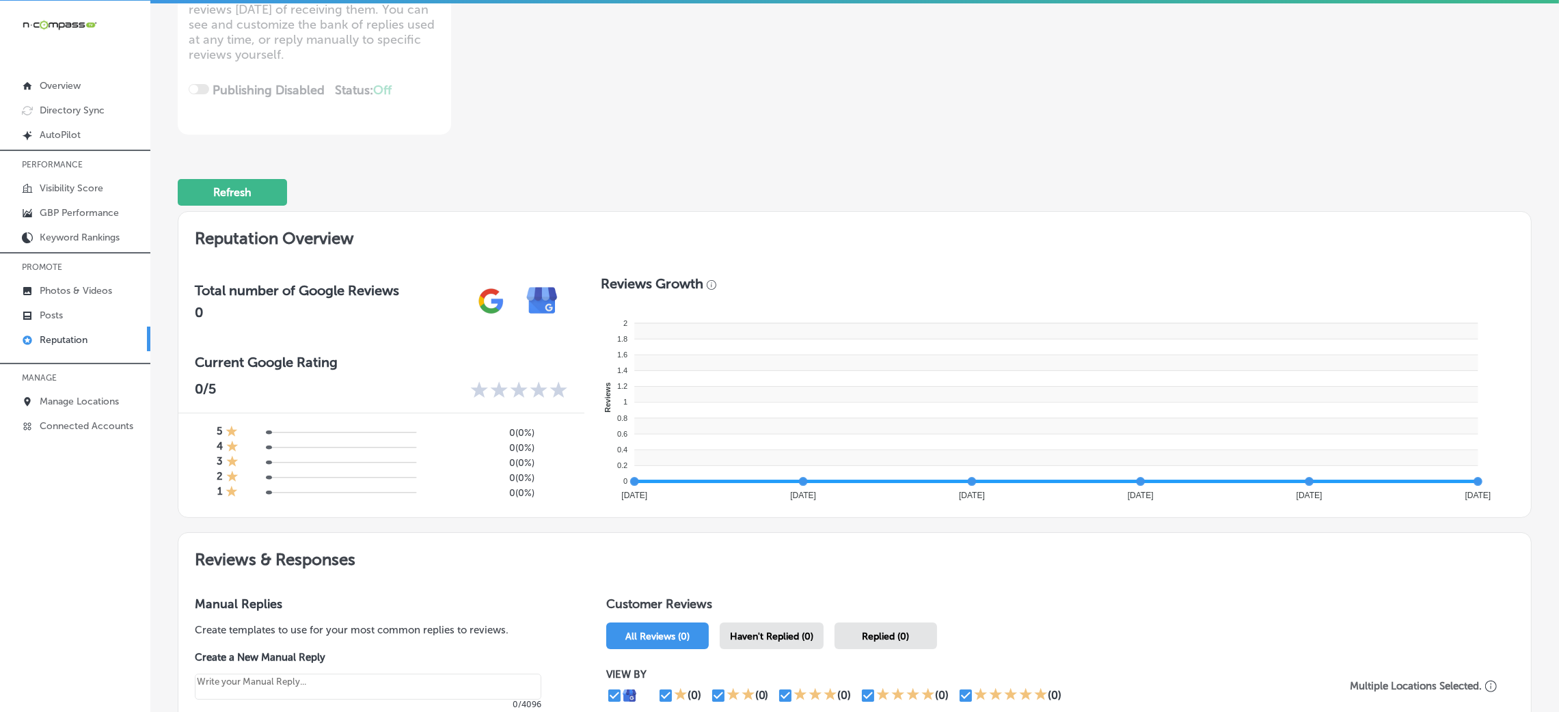
scroll to position [31, 0]
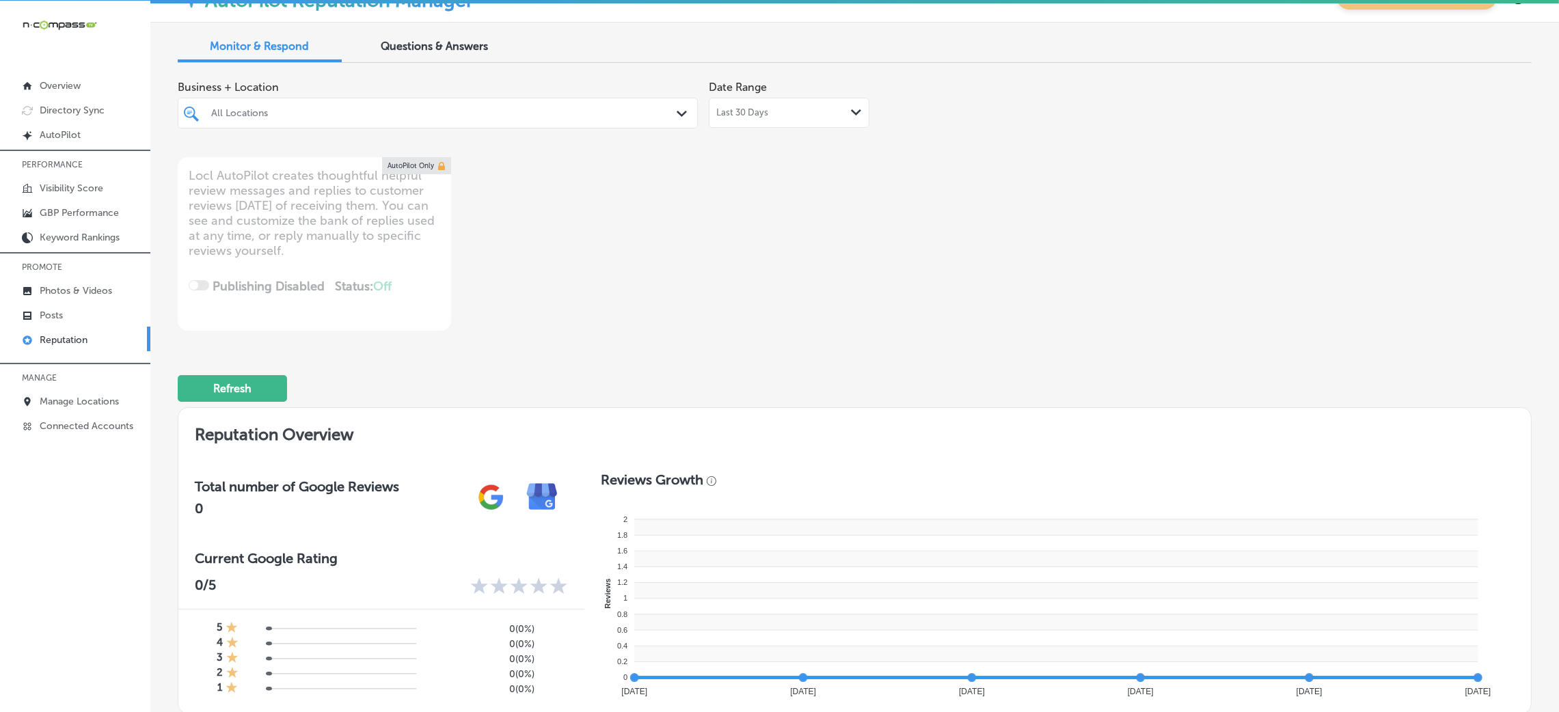
click at [378, 109] on div "All Locations" at bounding box center [444, 113] width 467 height 12
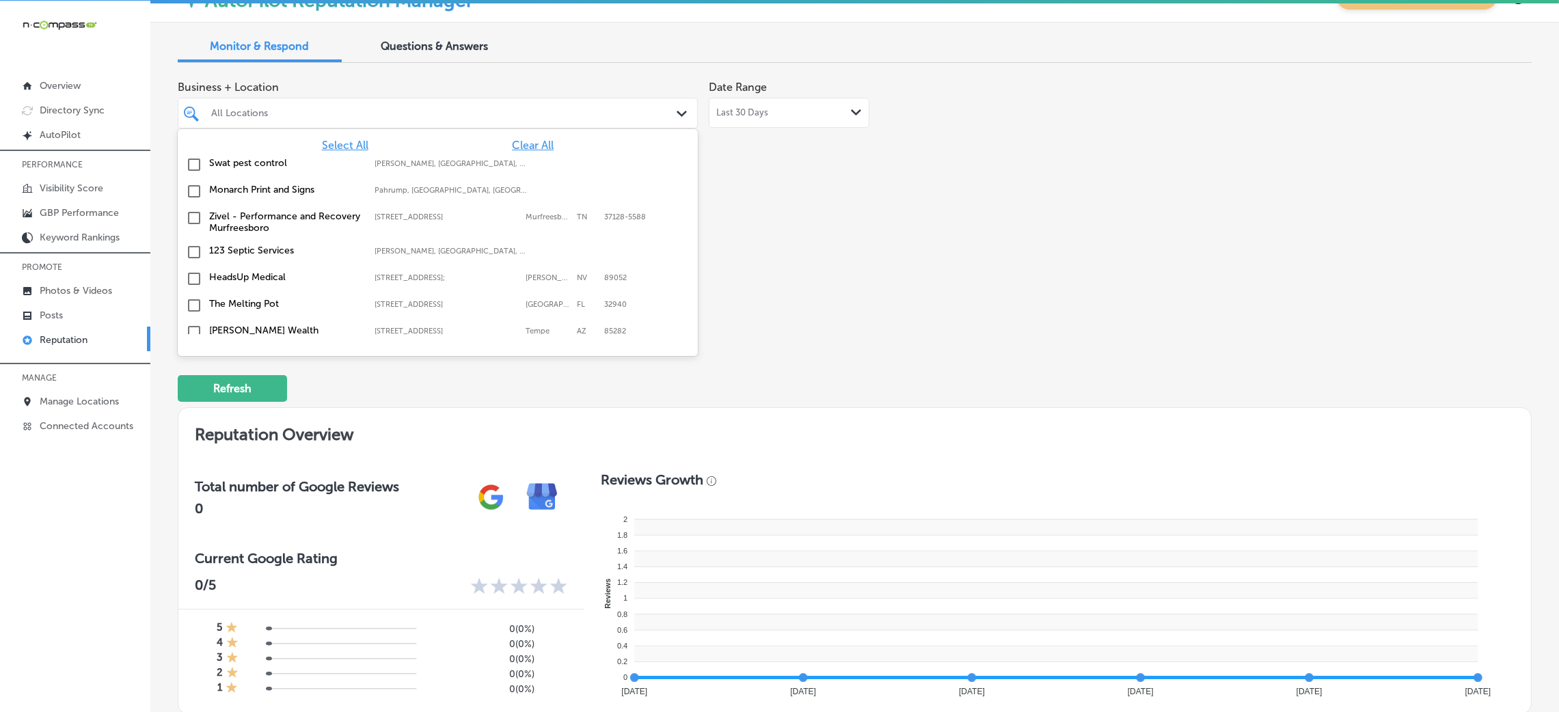
click at [342, 146] on span "Select All" at bounding box center [345, 145] width 46 height 13
click at [944, 260] on div "Business + Location option focused, 2 of 166. 166 results available. Use Up and…" at bounding box center [584, 202] width 813 height 257
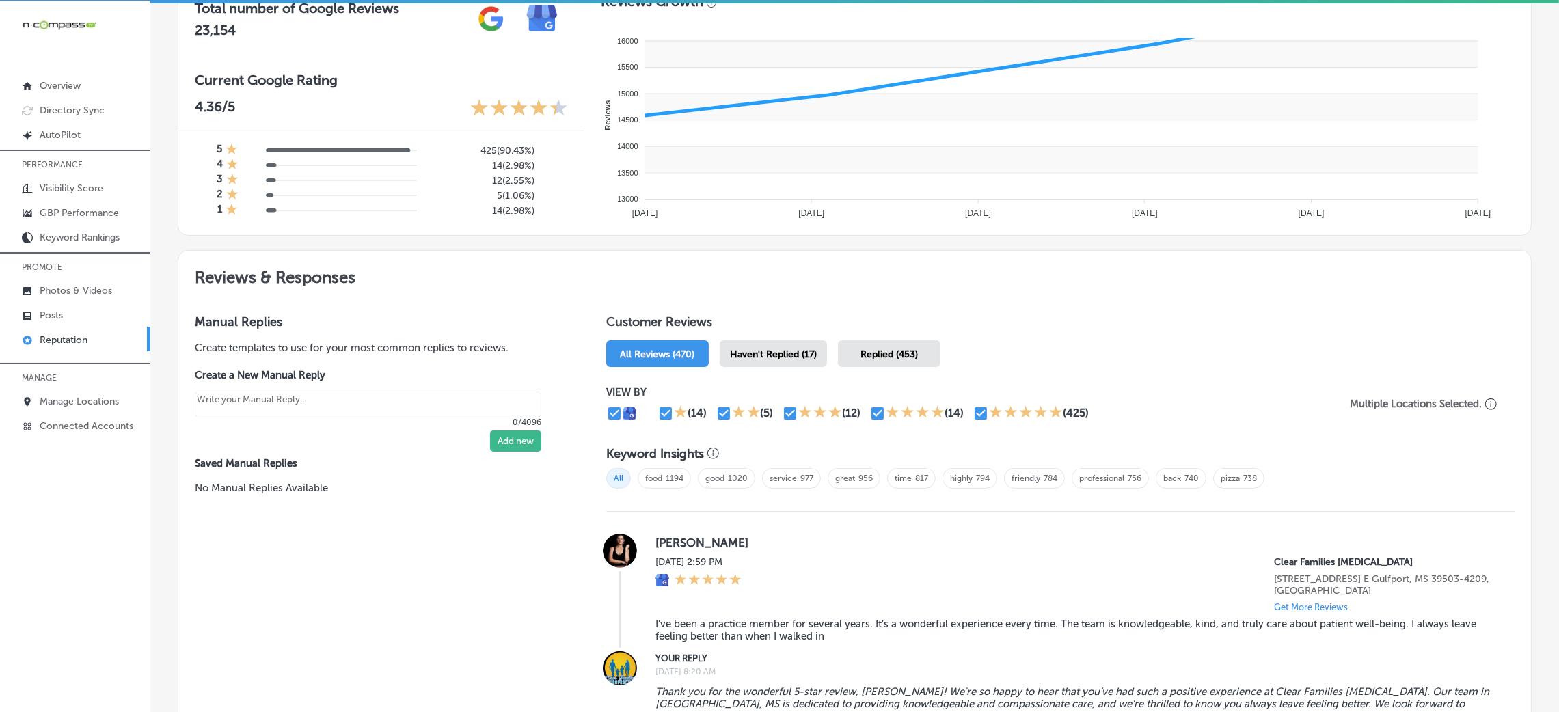
scroll to position [636, 0]
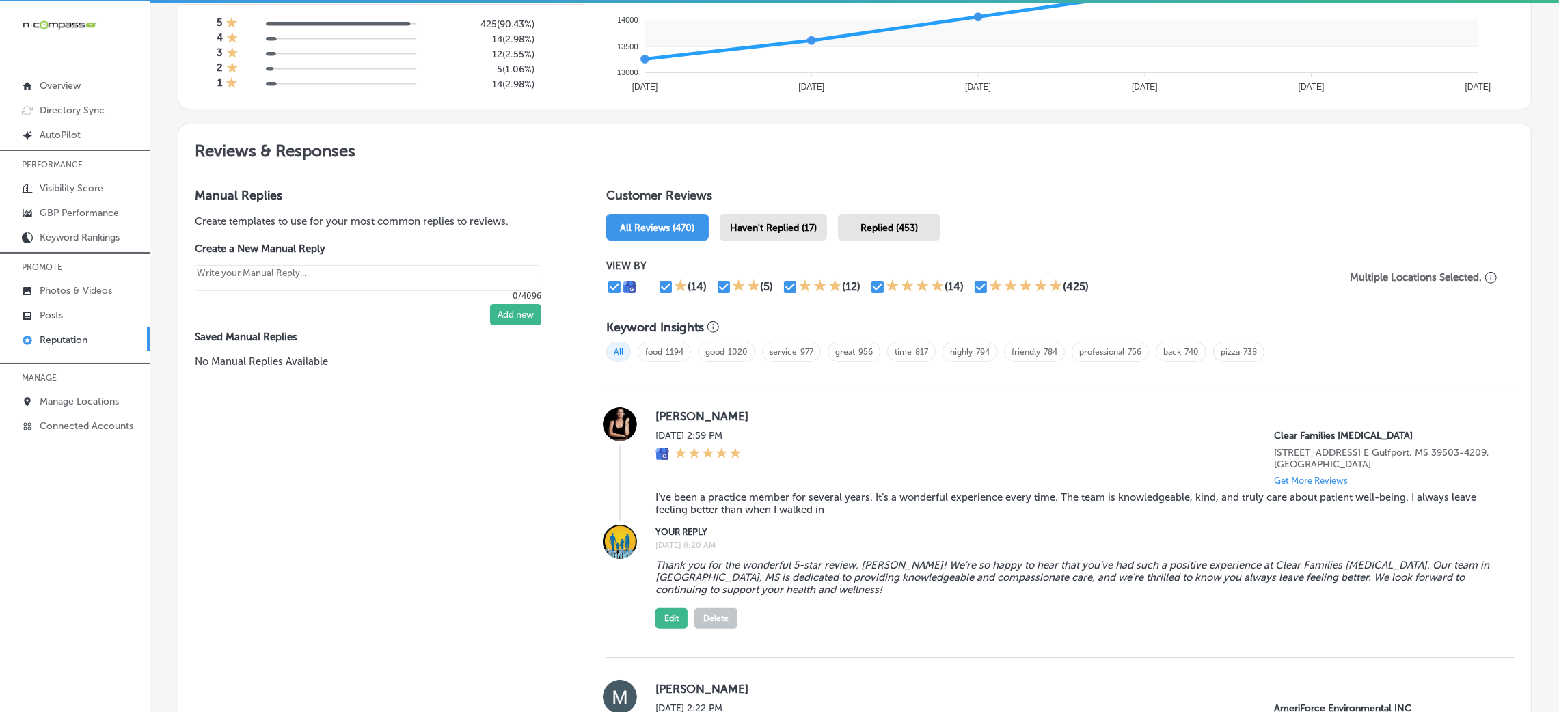
click at [797, 224] on span "Haven't Replied (17)" at bounding box center [773, 228] width 87 height 12
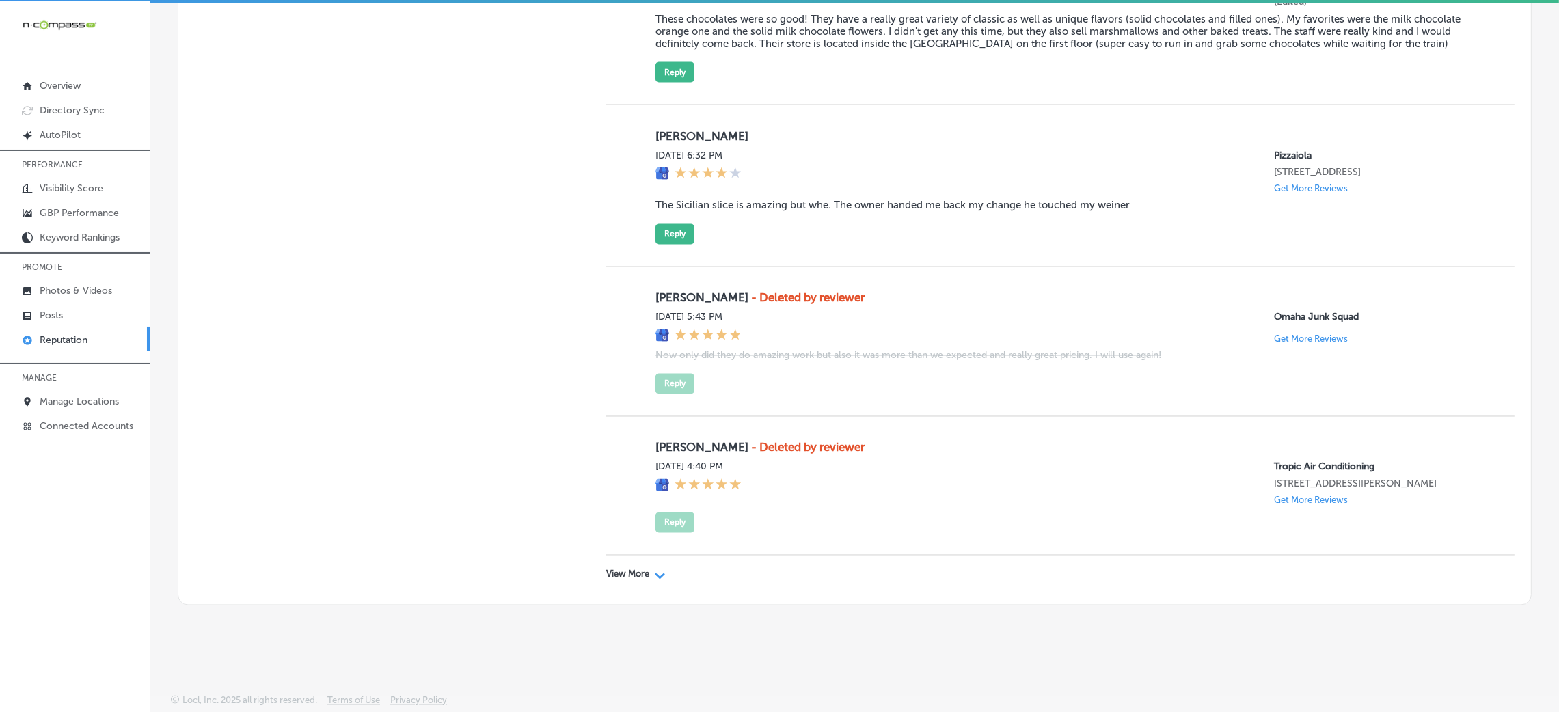
scroll to position [3783, 0]
click at [646, 572] on div "View More Path Created with Sketch." at bounding box center [635, 574] width 59 height 11
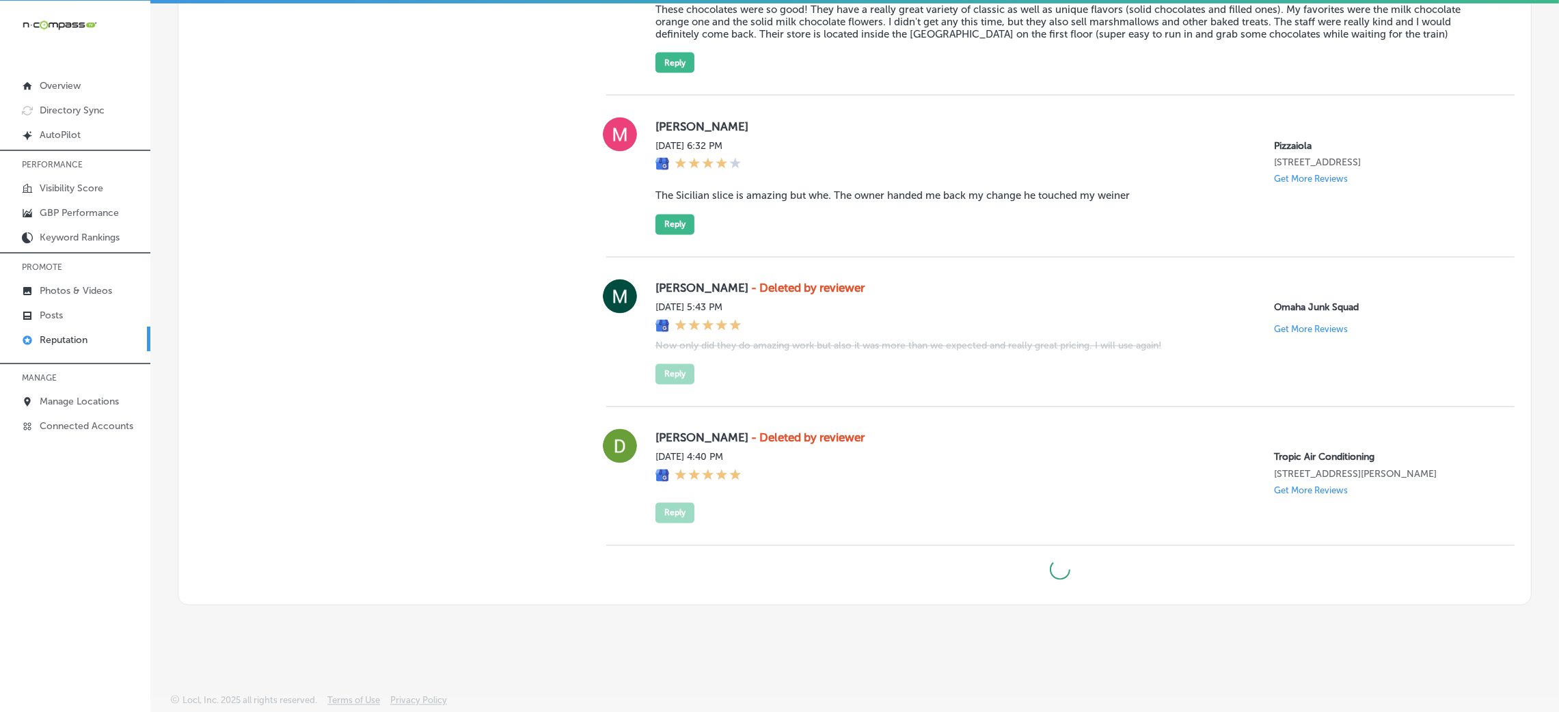
type textarea "x"
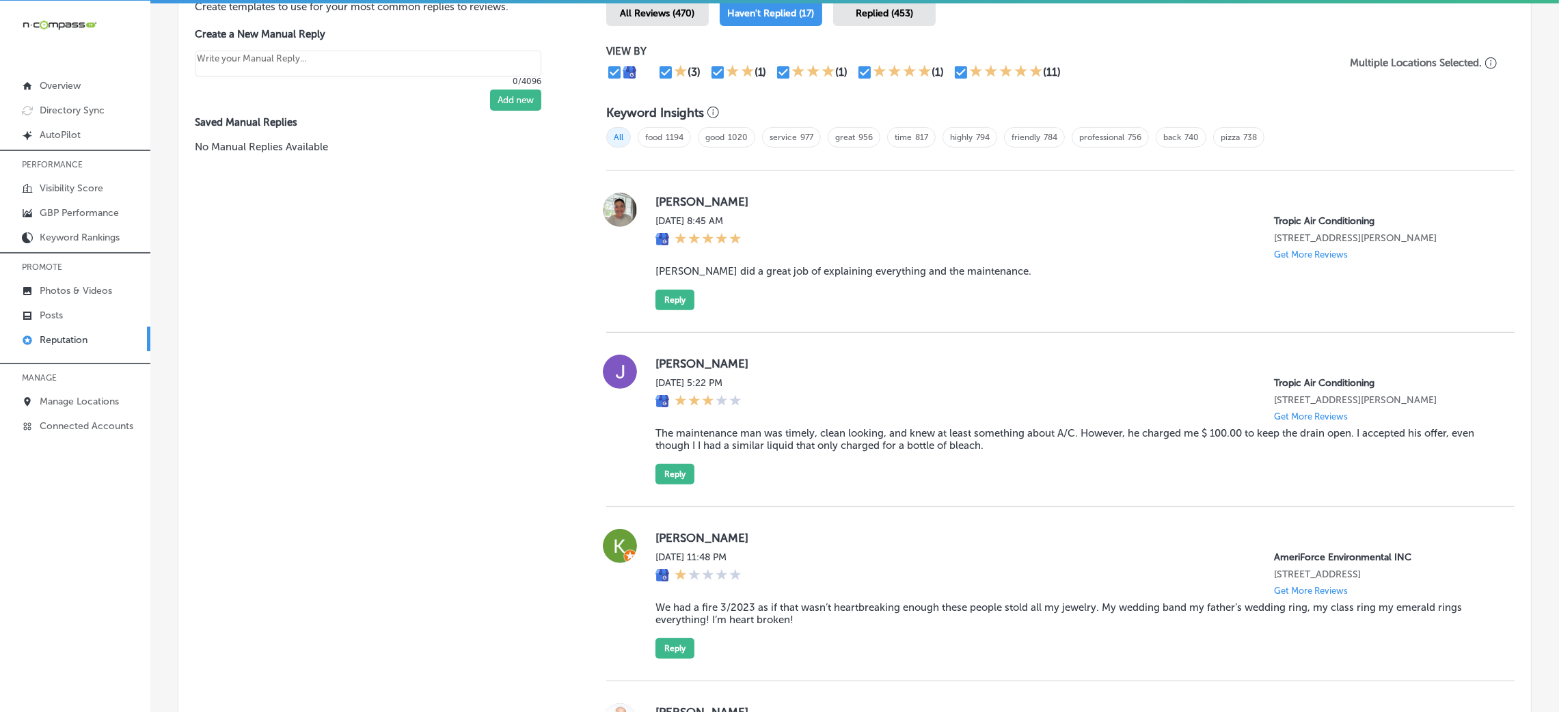
scroll to position [804, 0]
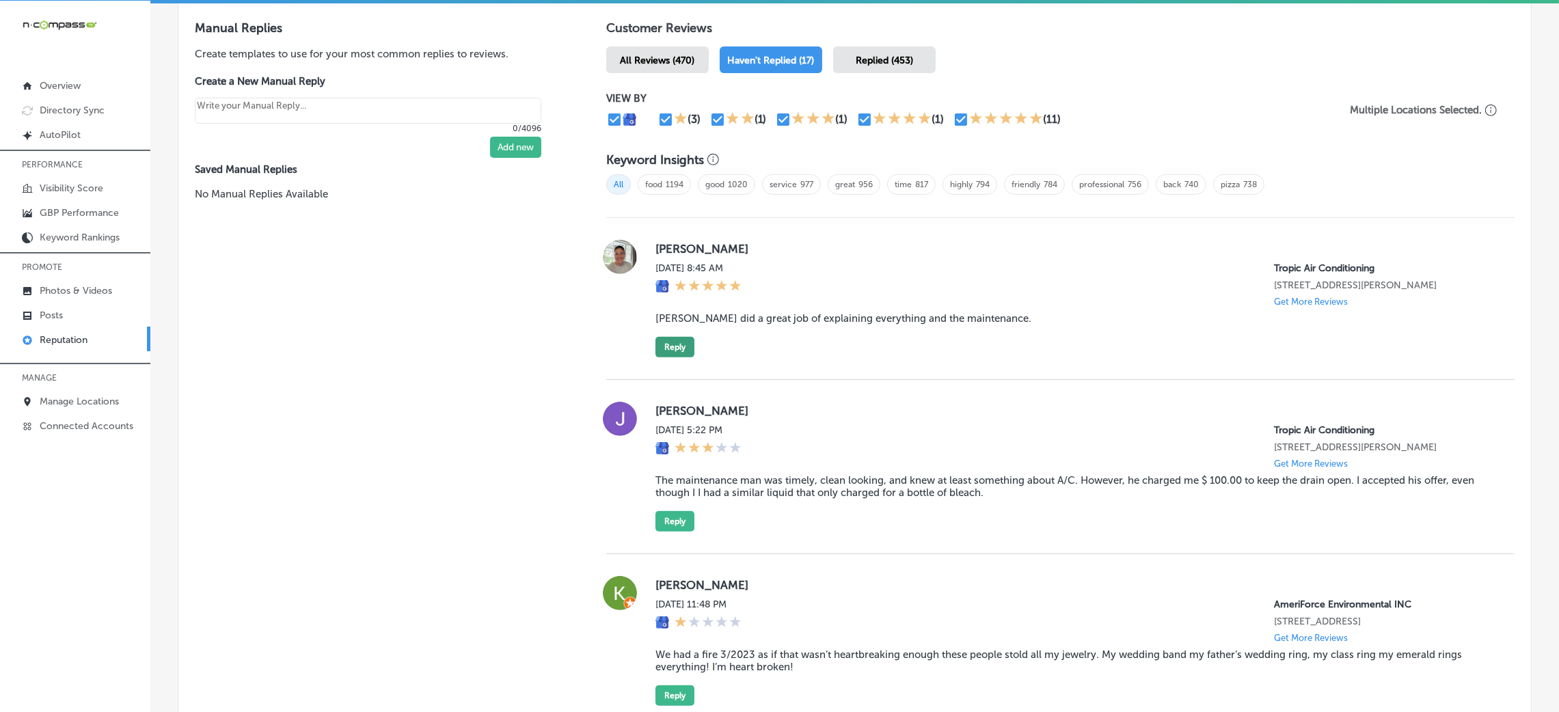
click at [684, 343] on button "Reply" at bounding box center [675, 347] width 39 height 21
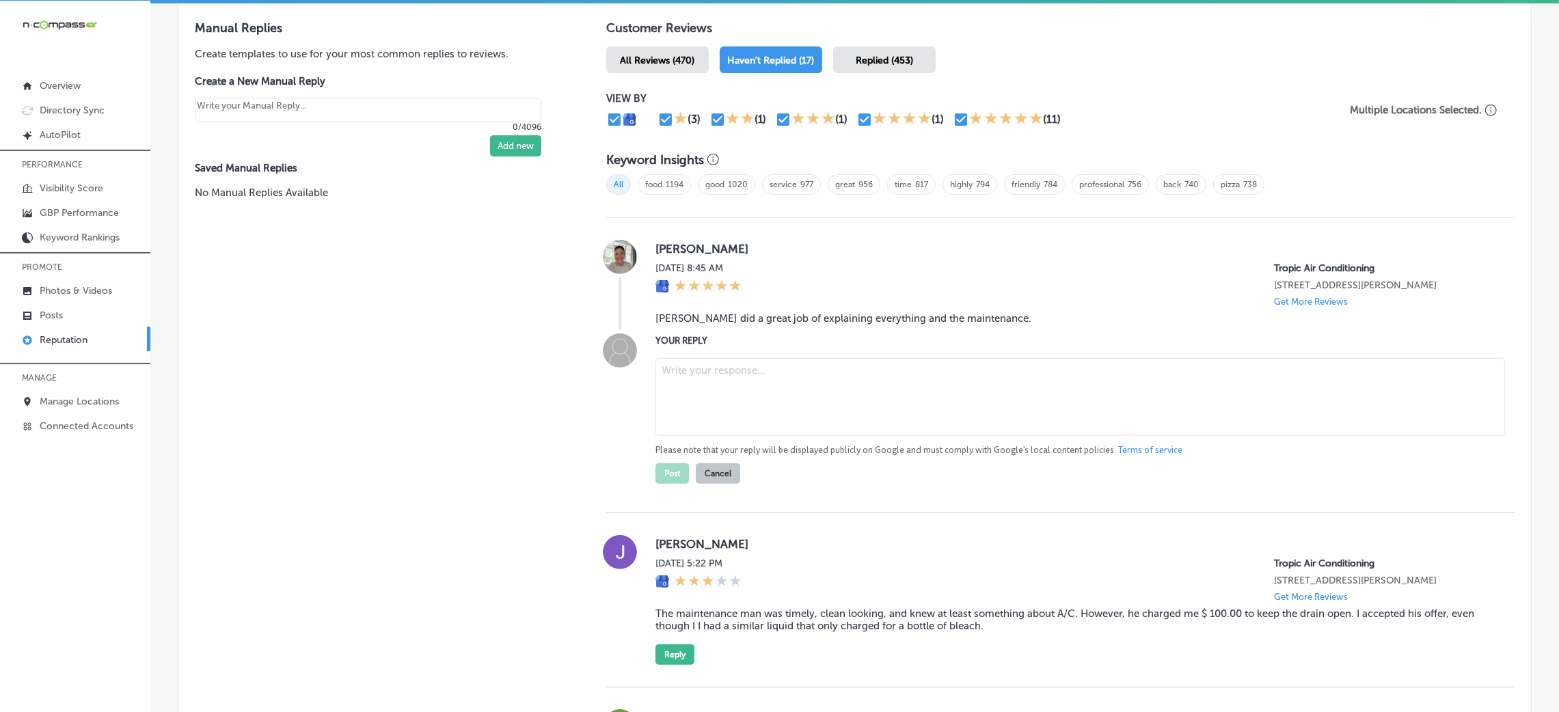
click at [745, 312] on blockquote "[PERSON_NAME] did a great job of explaining everything and the maintenance." at bounding box center [1074, 318] width 837 height 12
copy blockquote "[PERSON_NAME] did a great job of explaining everything and the maintenance."
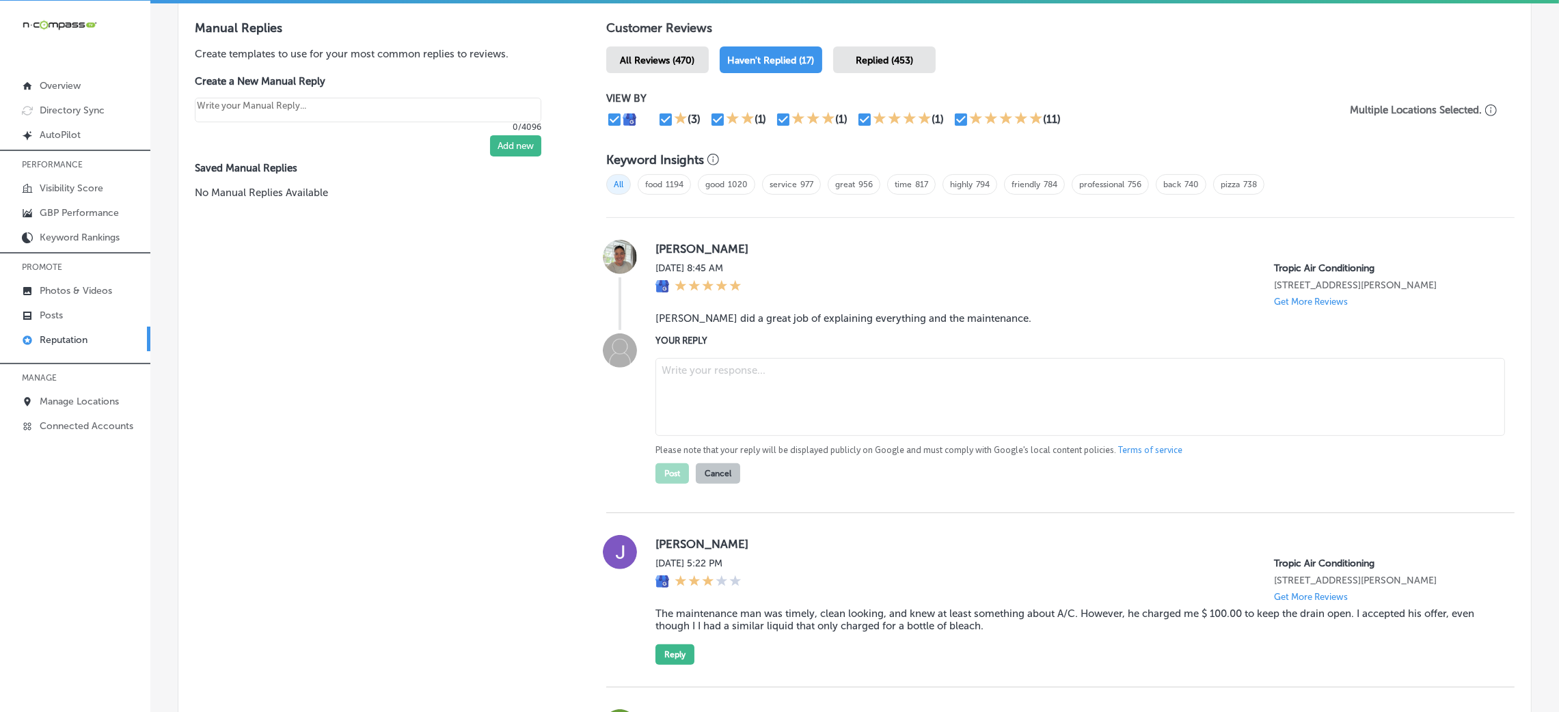
click at [765, 405] on textarea at bounding box center [1081, 397] width 850 height 78
click at [729, 383] on textarea at bounding box center [1081, 397] width 850 height 78
paste textarea "Thank you for the 5-star review! We're so glad to hear that [PERSON_NAME] provi…"
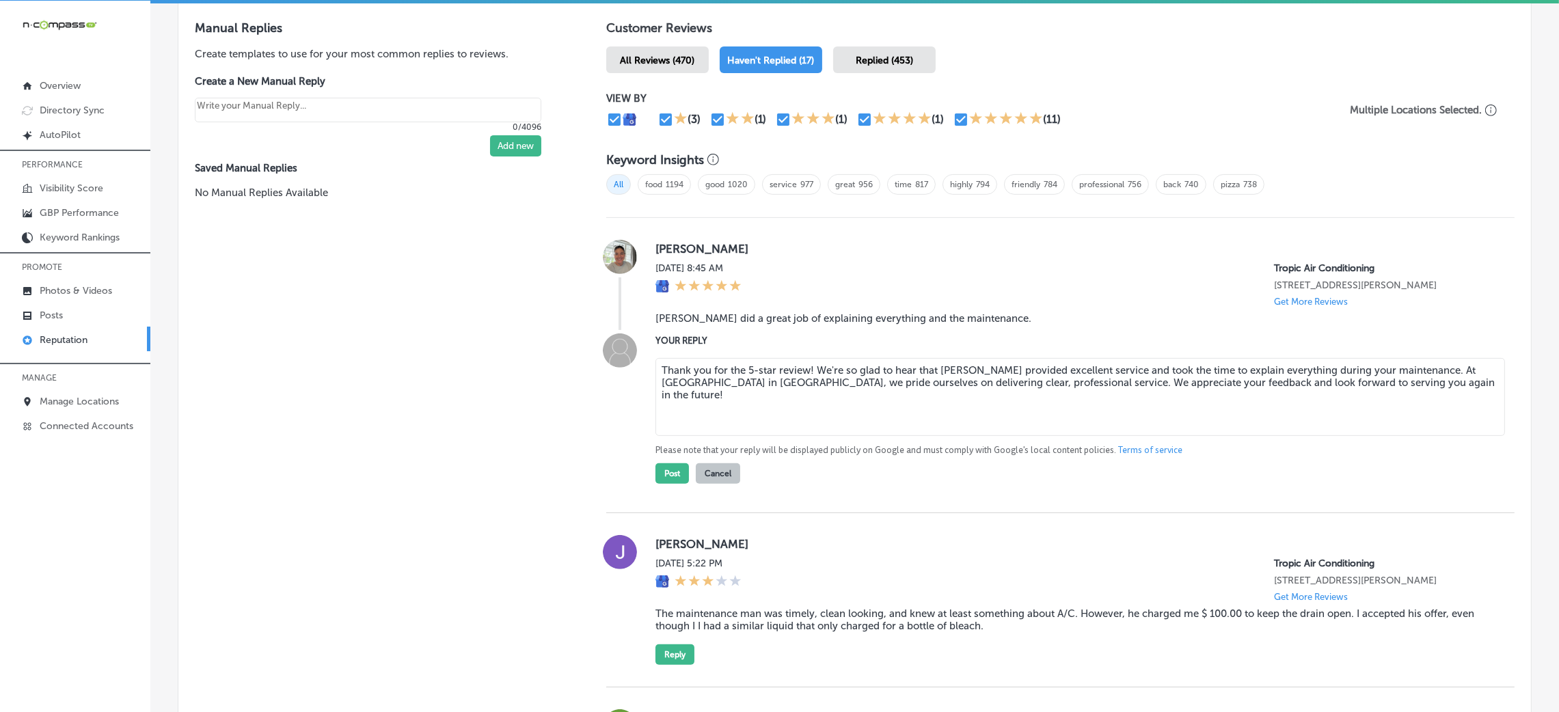
drag, startPoint x: 805, startPoint y: 371, endPoint x: 874, endPoint y: 380, distance: 69.6
click at [805, 370] on textarea "Thank you for the 5-star review! We're so glad to hear that [PERSON_NAME] provi…" at bounding box center [1081, 397] width 850 height 78
type textarea "Thank you for the 5-star review, [PERSON_NAME]! We're so glad to hear that [PER…"
click at [669, 476] on button "Post" at bounding box center [672, 473] width 33 height 21
type textarea "x"
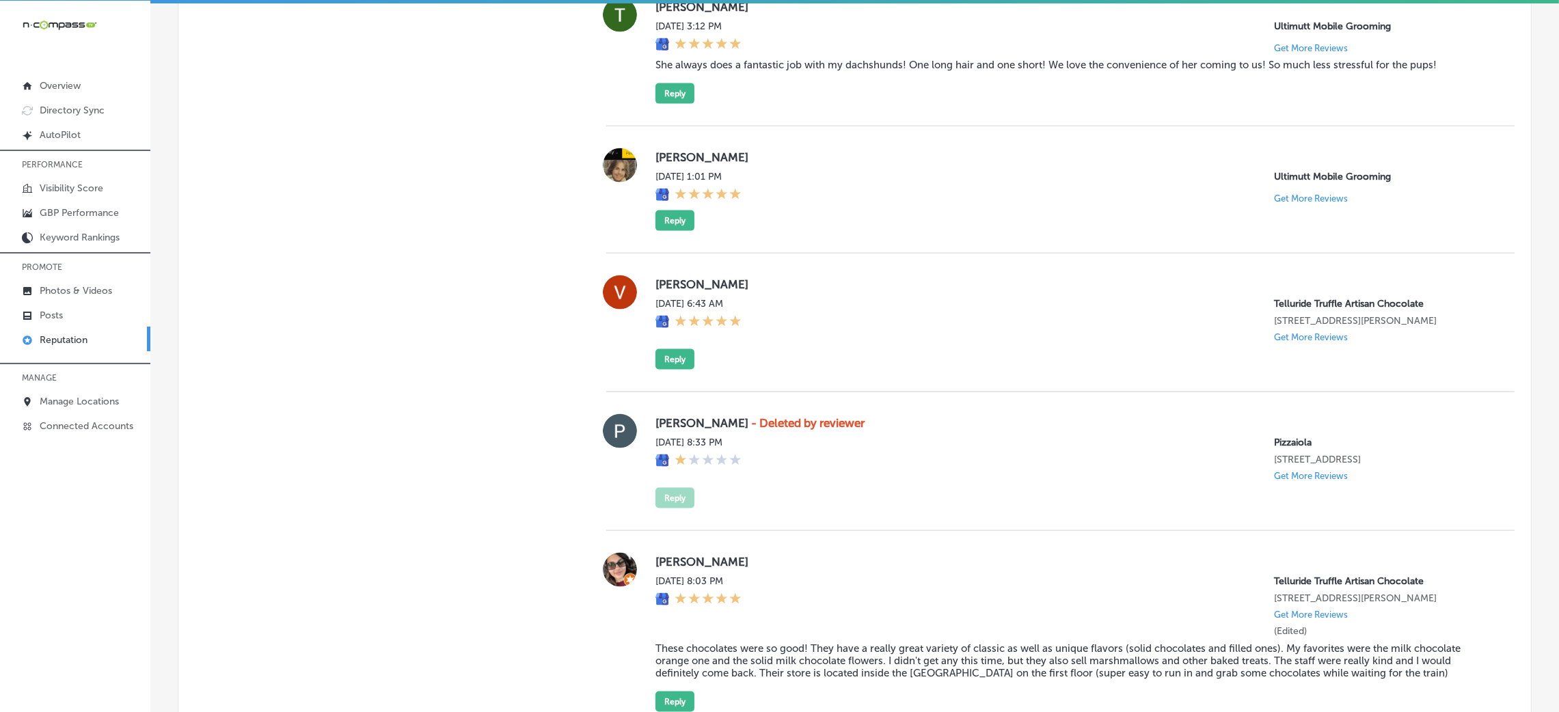
scroll to position [2896, 0]
